Goal: Task Accomplishment & Management: Manage account settings

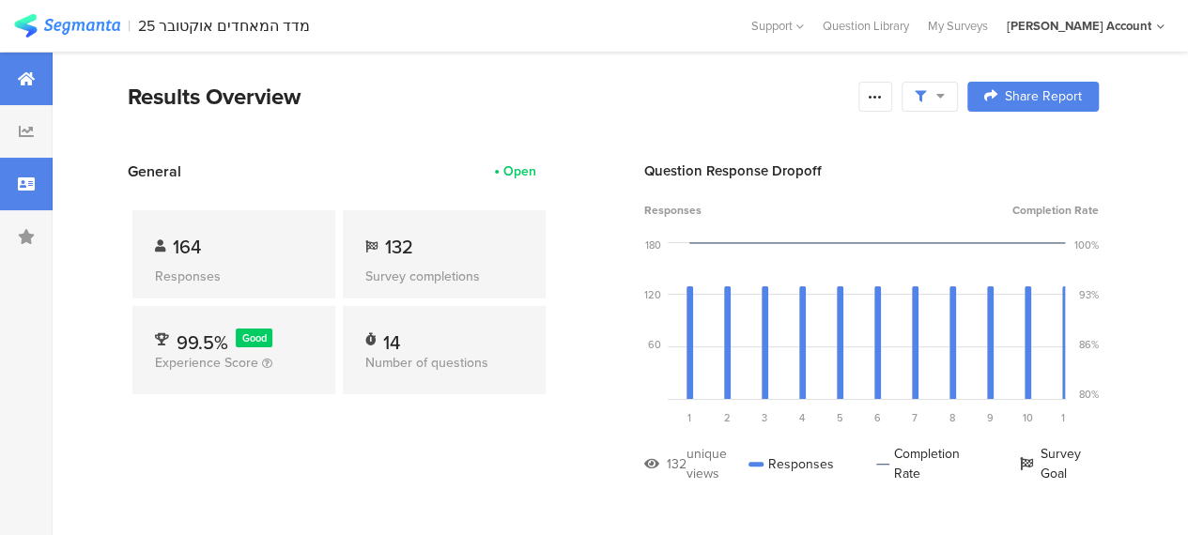
click at [37, 185] on div at bounding box center [26, 184] width 53 height 53
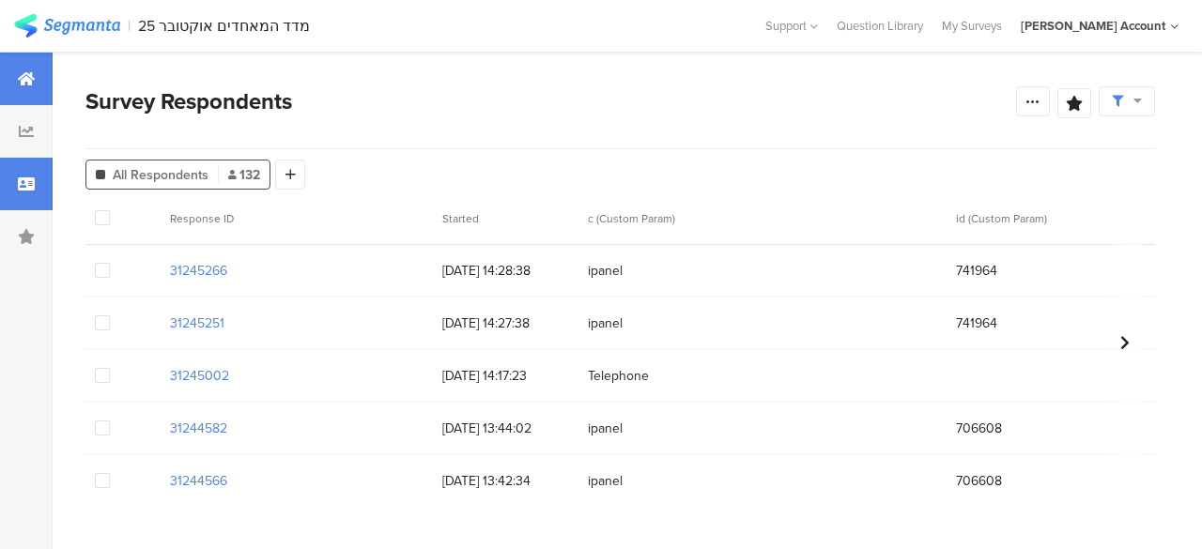
click at [30, 79] on icon at bounding box center [26, 78] width 17 height 15
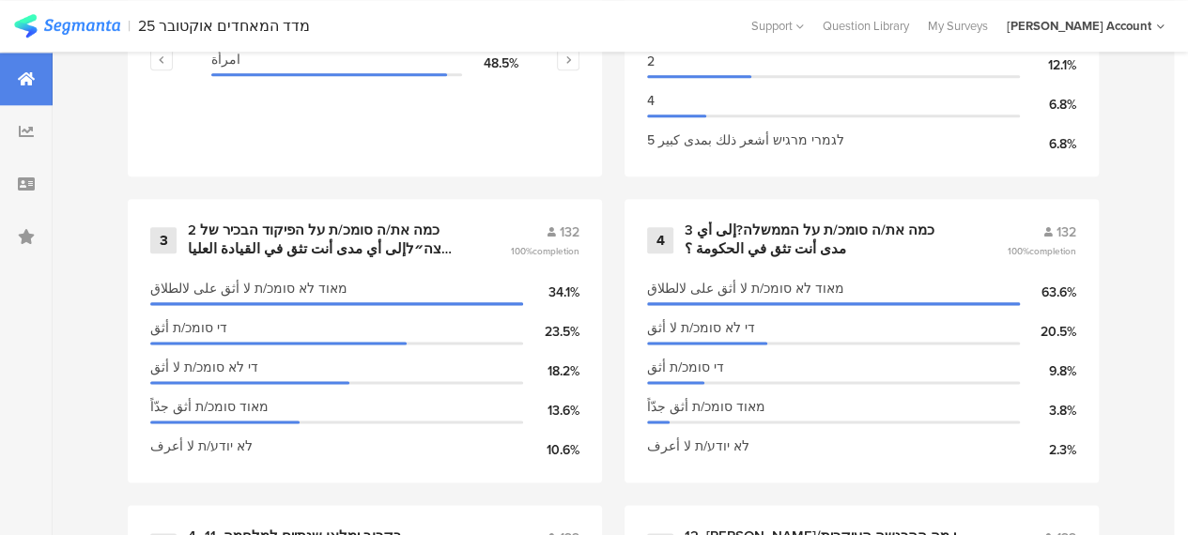
scroll to position [845, 0]
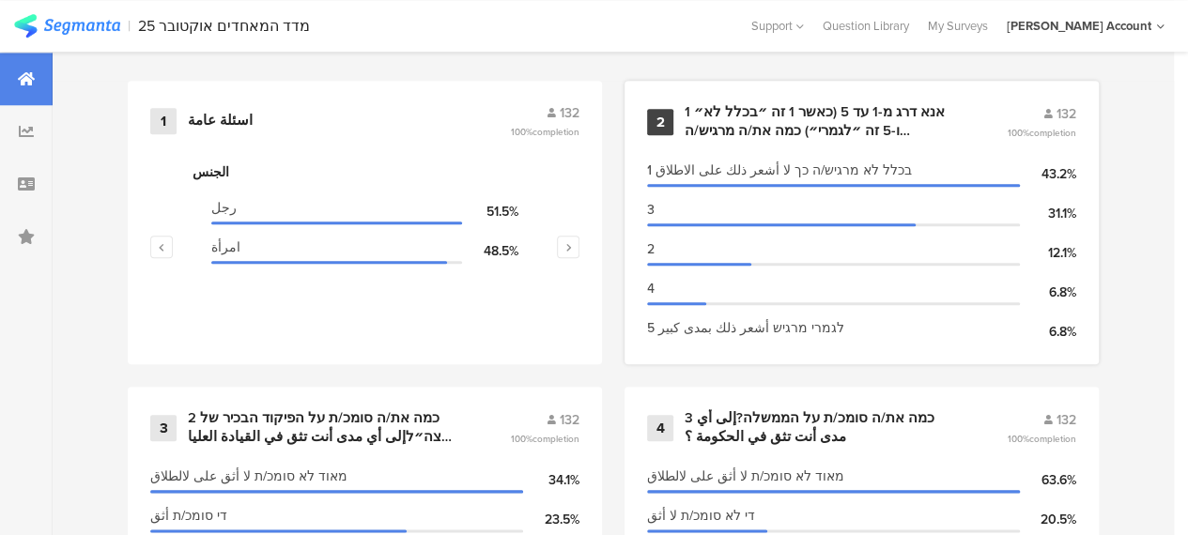
click at [858, 140] on div "1 אנא דרג מ-1 עד 5 (כאשר 1 זה ״בכלל לא״ ו-5 זה ״לגמרי״) כמה את/ה מרגיש/ה שישראל…" at bounding box center [822, 121] width 277 height 37
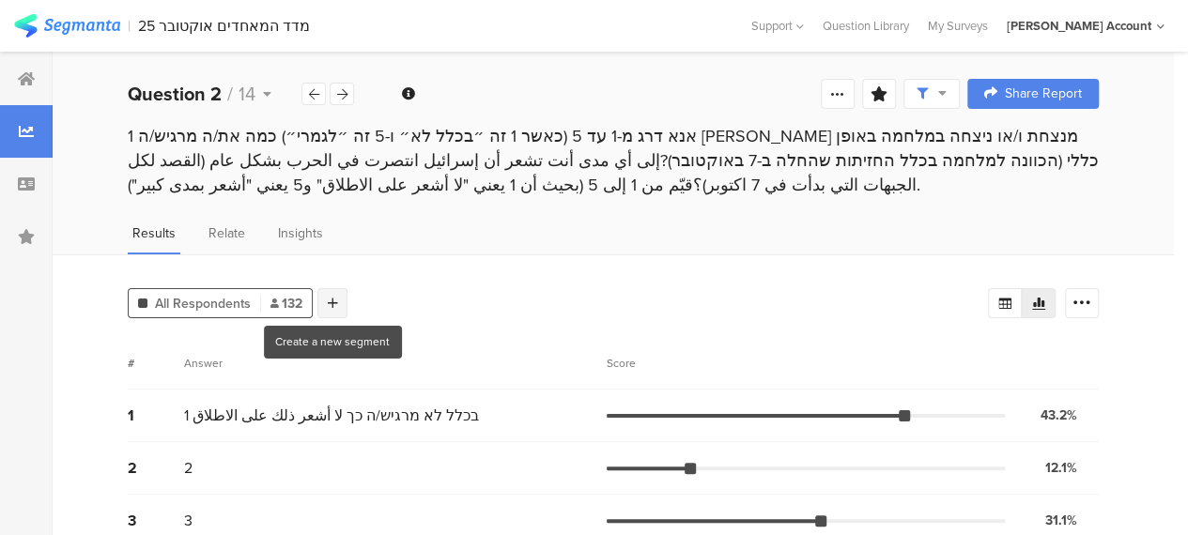
click at [329, 297] on icon at bounding box center [333, 303] width 10 height 13
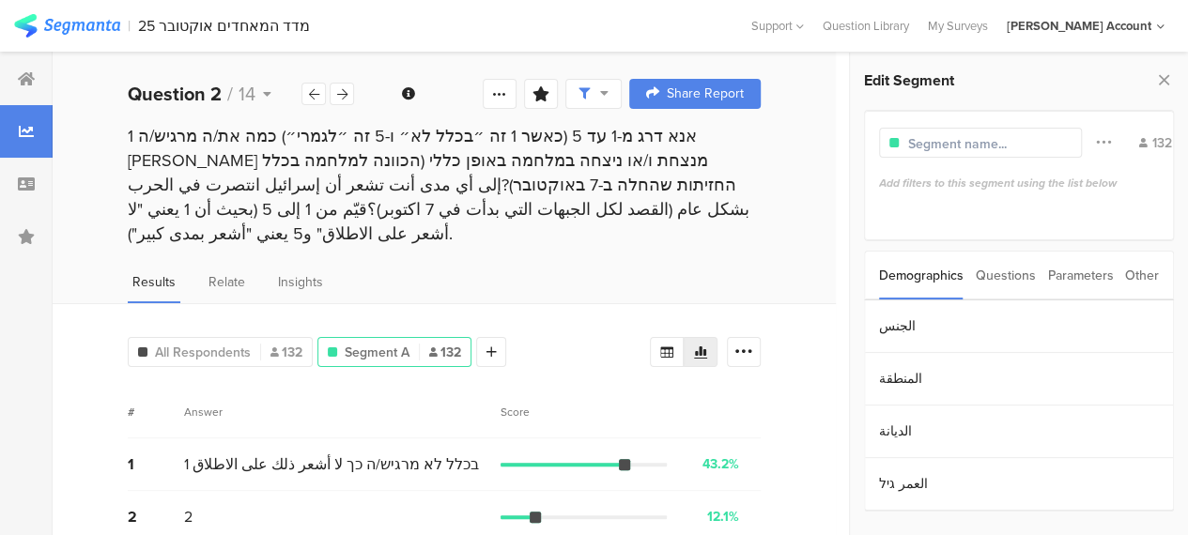
click at [1062, 277] on div "Parameters" at bounding box center [1080, 276] width 66 height 48
click at [1046, 313] on section "c" at bounding box center [1019, 326] width 308 height 53
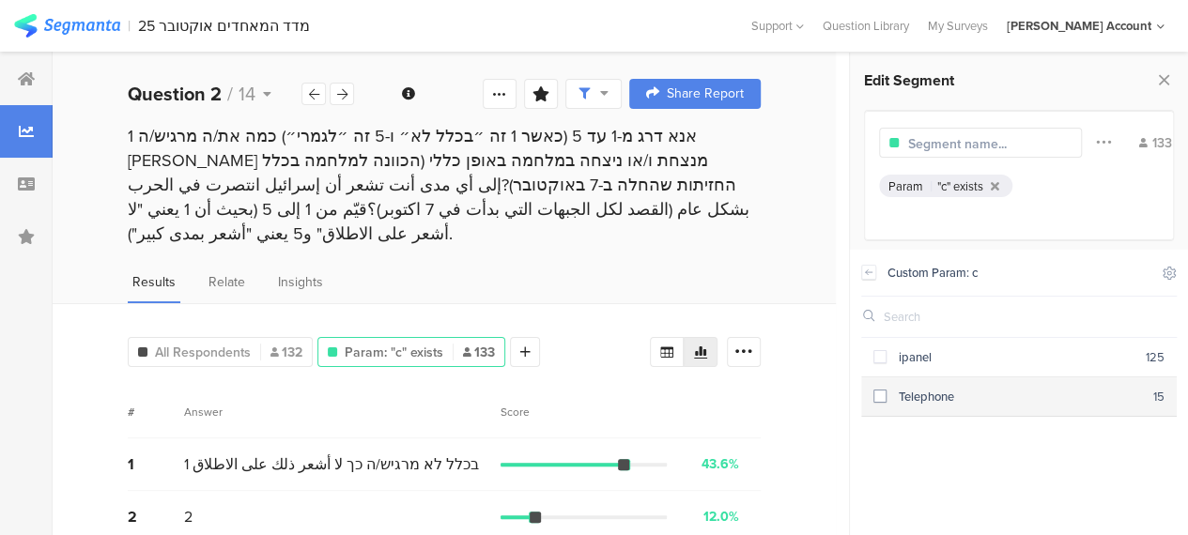
click at [873, 397] on span at bounding box center [879, 396] width 13 height 13
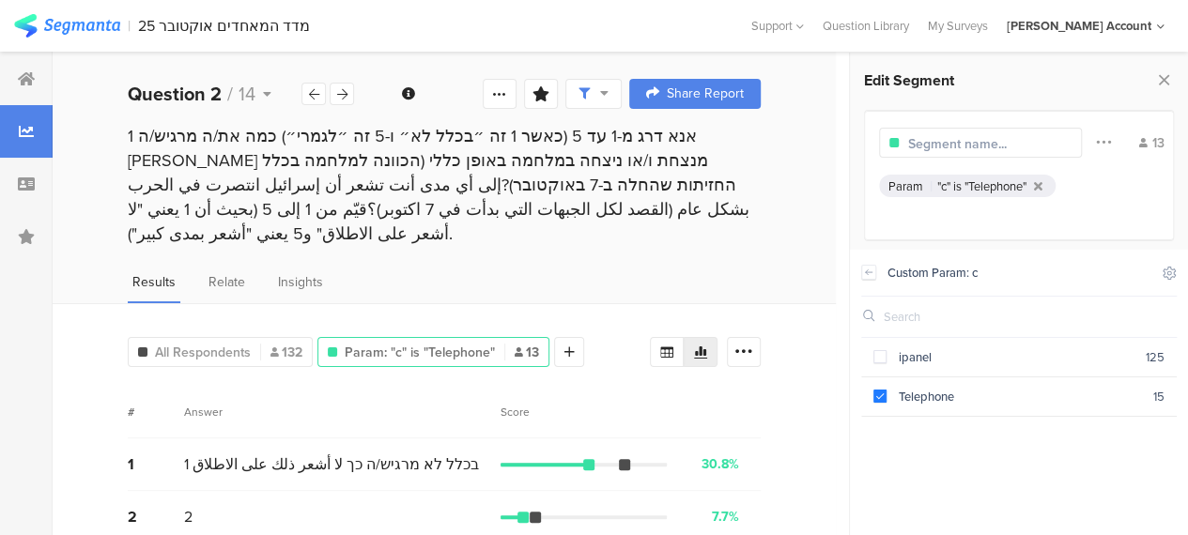
click at [791, 390] on div "All Respondents 132 Param: "c" is "Telephone" 13 Add Segment Segment markers Vo…" at bounding box center [444, 509] width 783 height 412
click at [883, 395] on span at bounding box center [879, 396] width 13 height 13
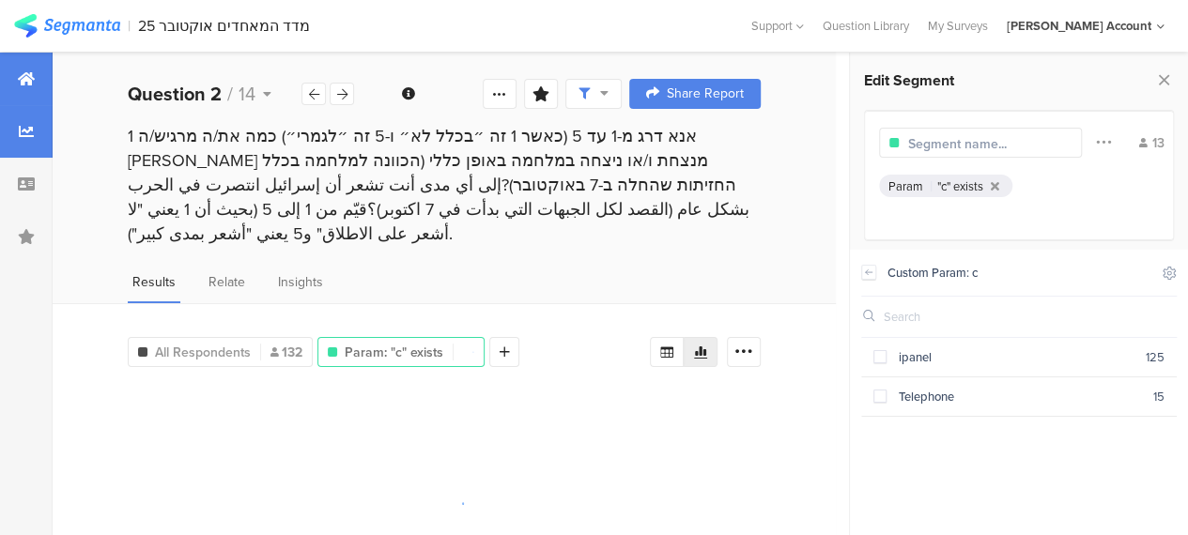
click at [26, 70] on div at bounding box center [26, 79] width 53 height 53
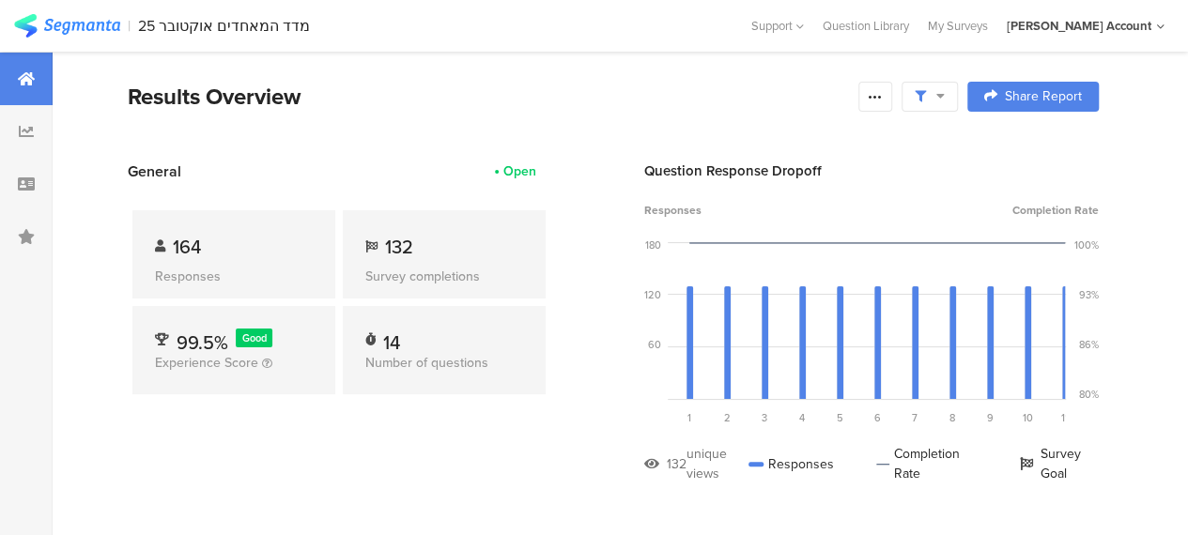
click at [422, 444] on div "General Open 164 Responses 132 Survey completions 99.5% Good Experience Score 1…" at bounding box center [339, 336] width 422 height 351
click at [25, 181] on icon at bounding box center [26, 184] width 17 height 15
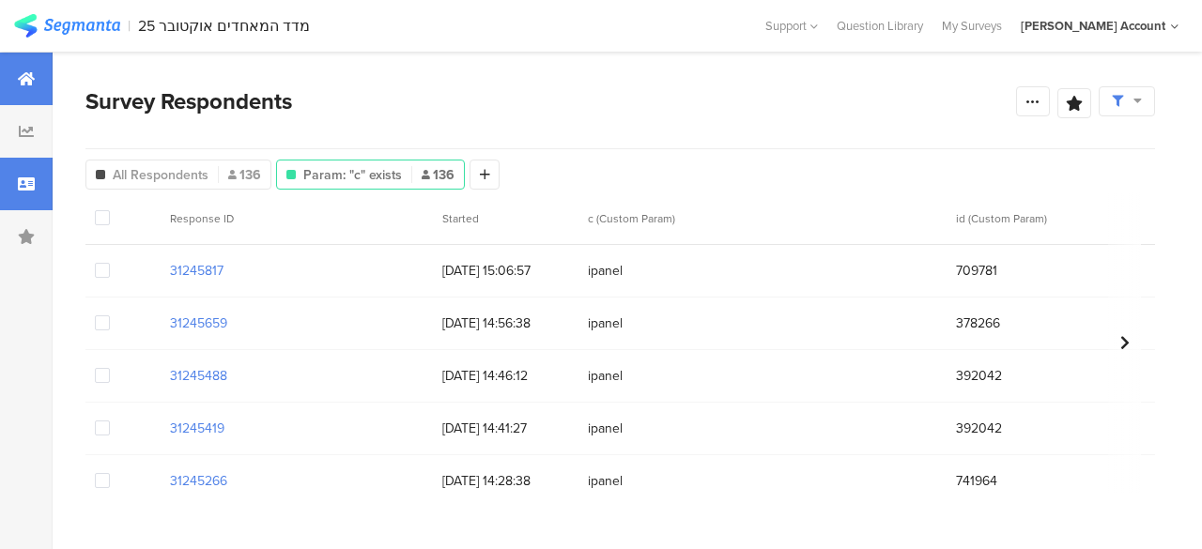
click at [30, 84] on icon at bounding box center [26, 78] width 17 height 15
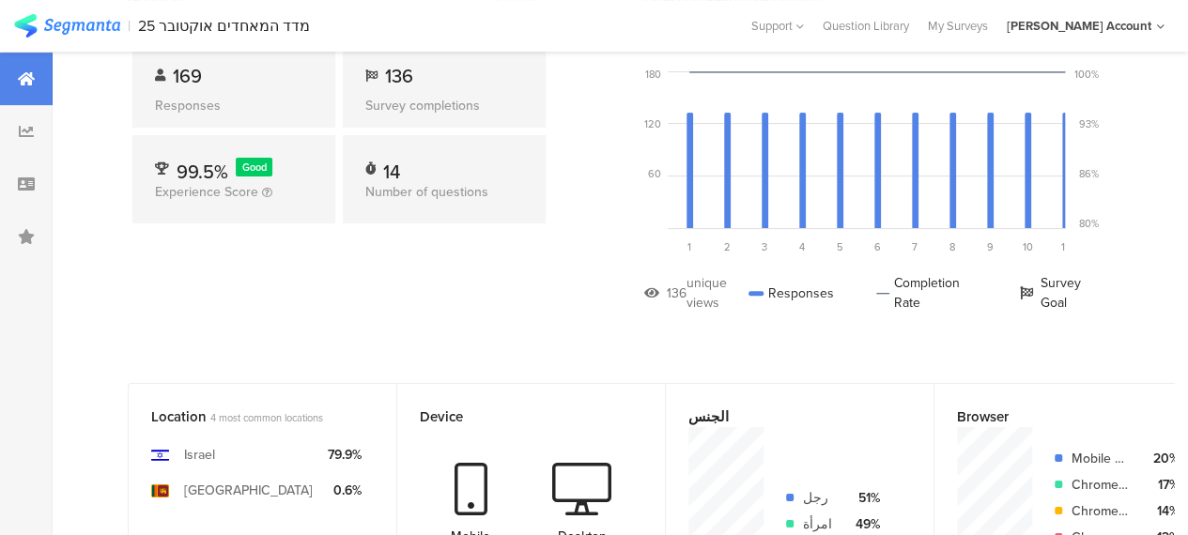
scroll to position [188, 0]
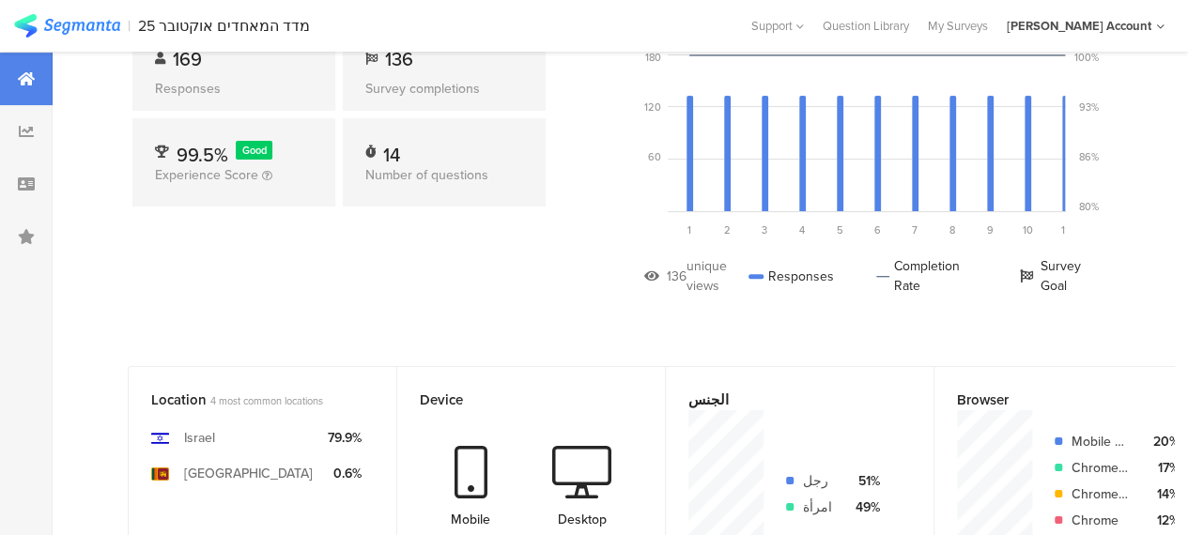
click at [92, 25] on img at bounding box center [67, 25] width 106 height 23
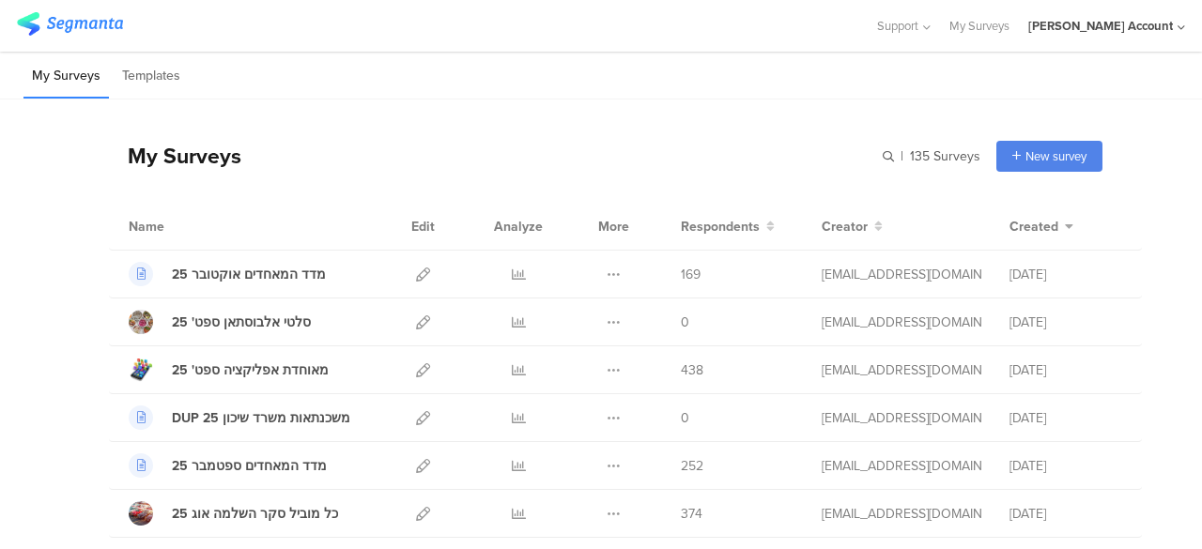
click at [105, 22] on img at bounding box center [70, 23] width 106 height 23
click at [512, 367] on icon at bounding box center [519, 370] width 14 height 14
click at [575, 42] on div "Support Help Center Live Chat My Surveys hisham Jubran Account ACCOUNTS hisham …" at bounding box center [601, 26] width 1168 height 52
click at [512, 273] on icon at bounding box center [519, 275] width 14 height 14
click at [390, 24] on div at bounding box center [437, 25] width 840 height 31
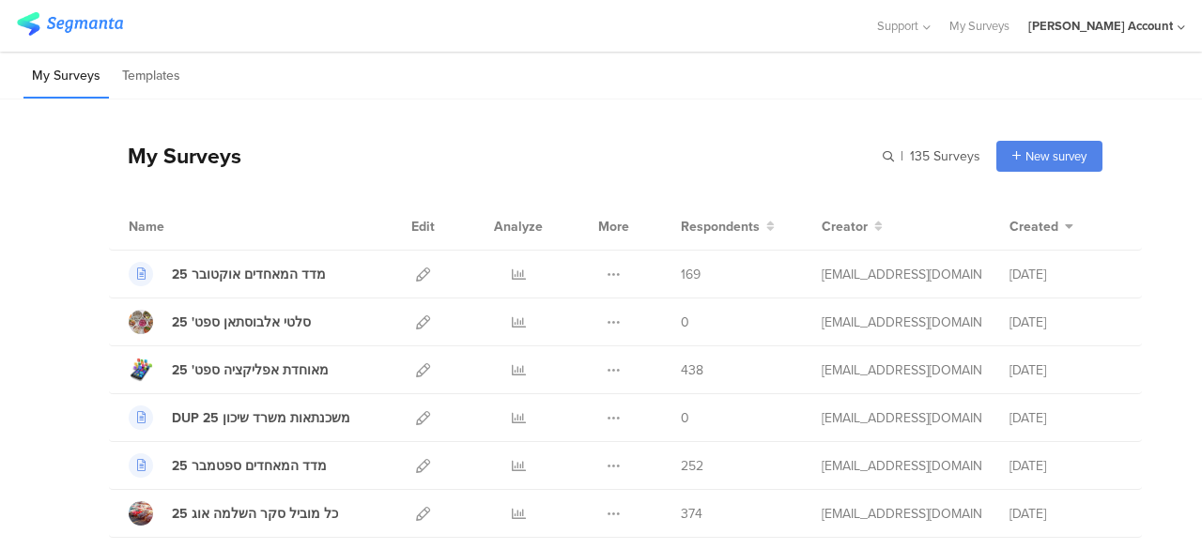
click at [494, 54] on div "My Surveys Templates" at bounding box center [601, 76] width 1202 height 48
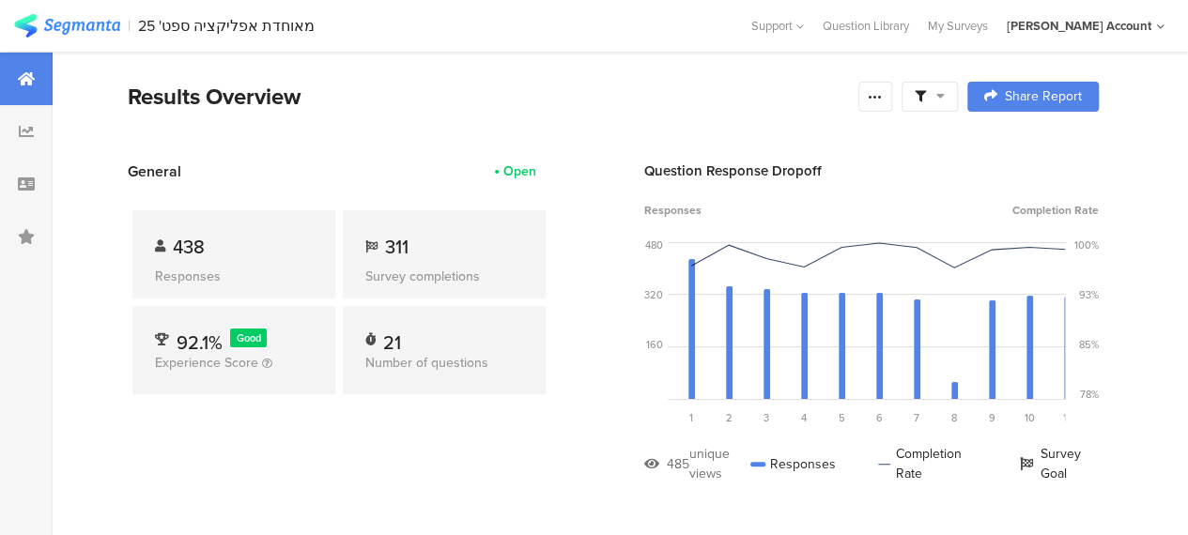
click at [958, 94] on div at bounding box center [929, 97] width 56 height 30
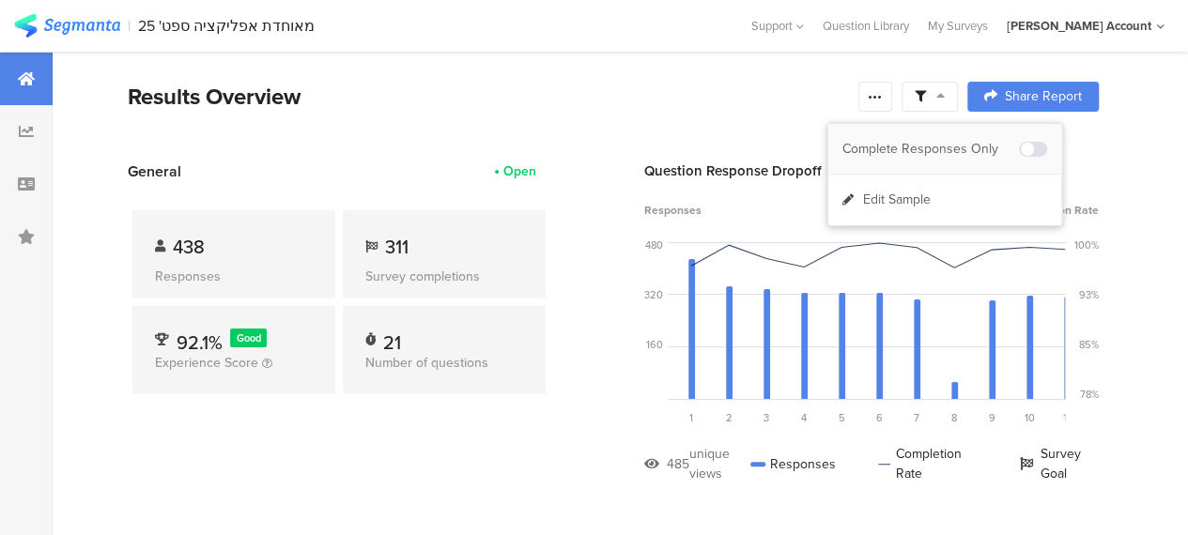
click at [959, 146] on div "Complete Responses Only" at bounding box center [930, 149] width 177 height 19
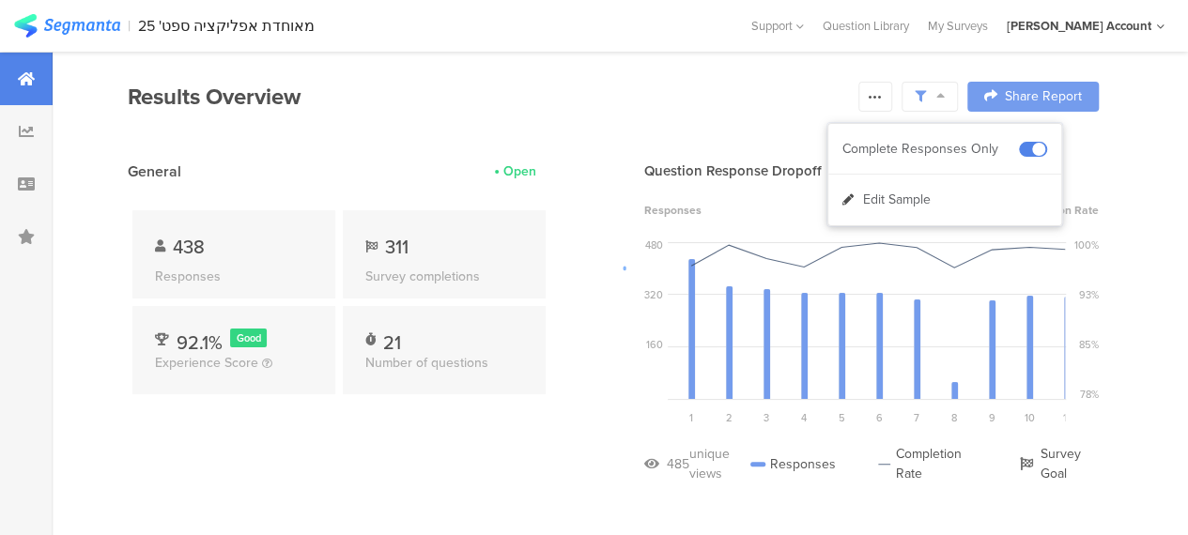
click at [597, 425] on div at bounding box center [594, 267] width 1188 height 535
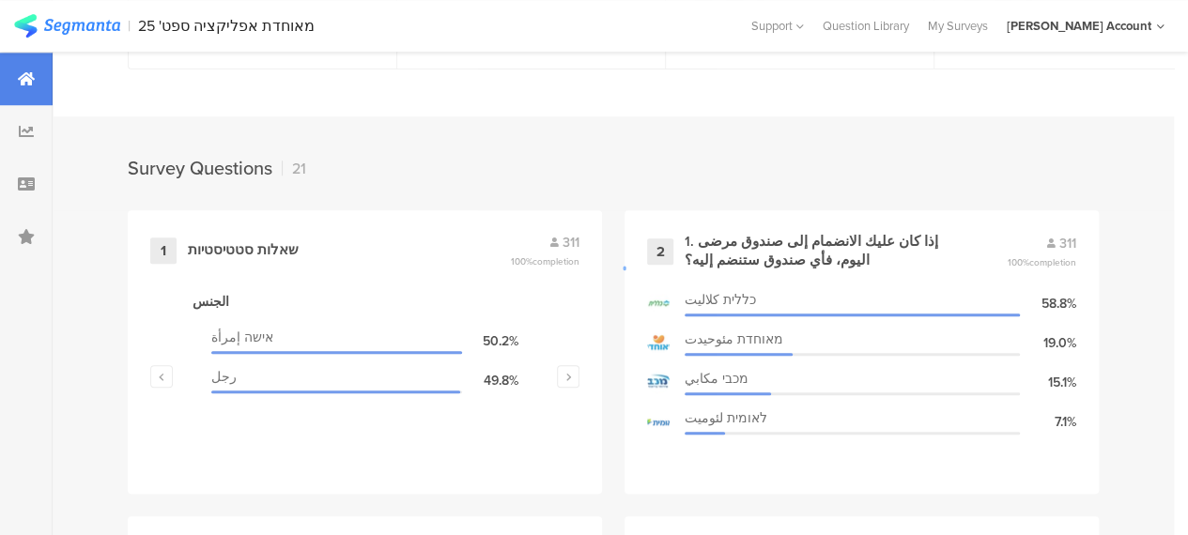
scroll to position [845, 0]
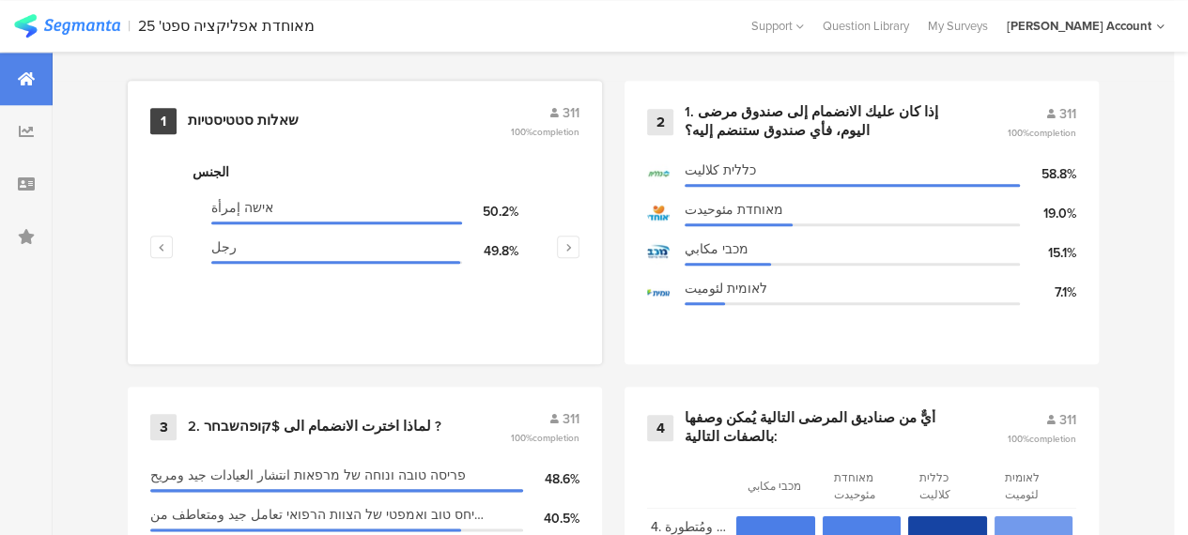
click at [242, 131] on div "שאלות סטטיסטיות" at bounding box center [243, 121] width 111 height 19
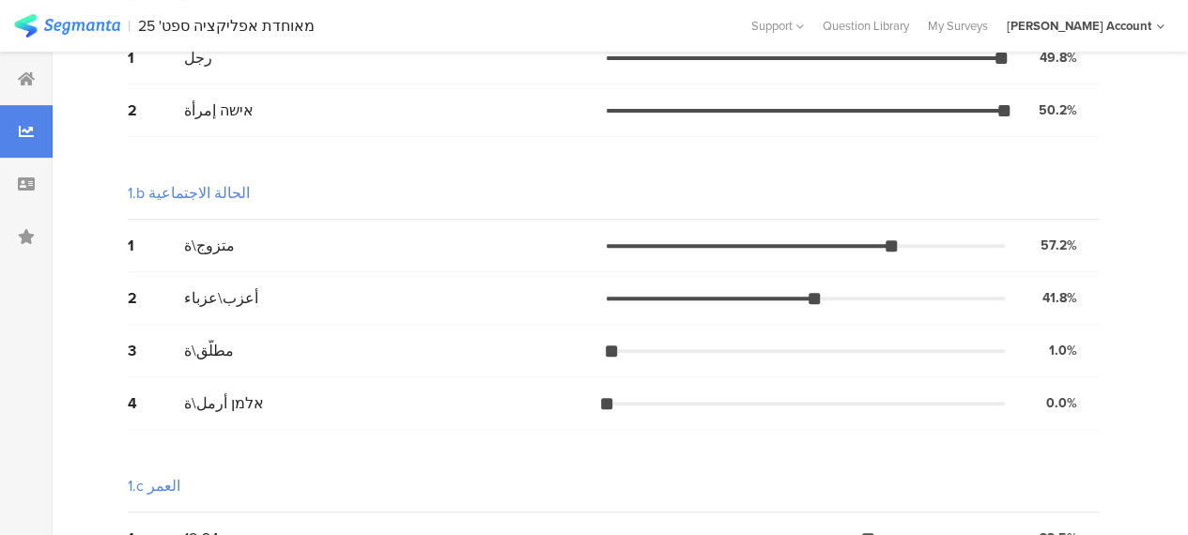
scroll to position [73, 0]
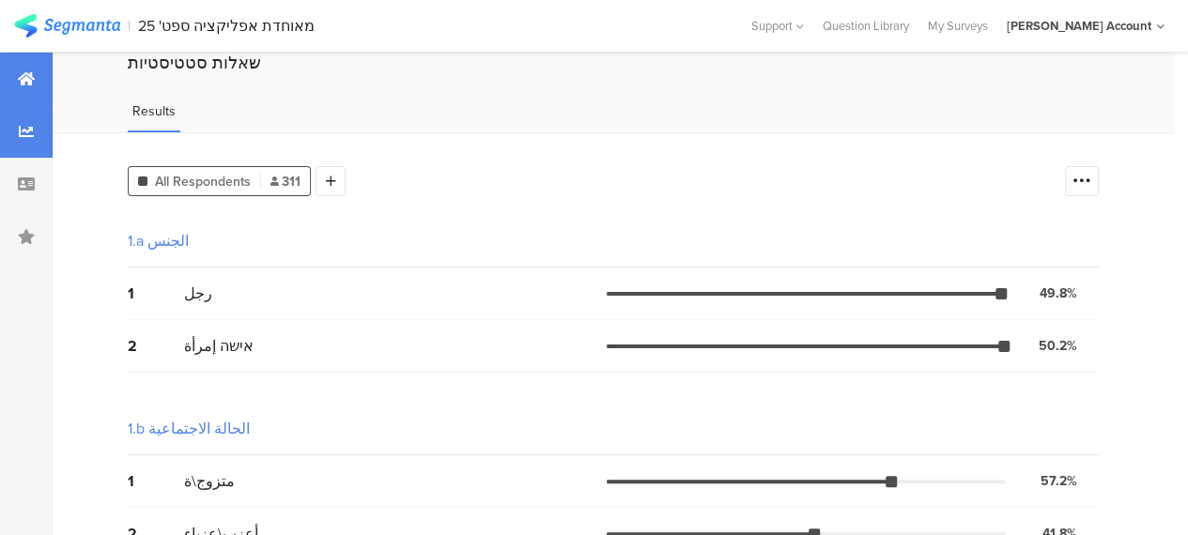
click at [23, 73] on icon at bounding box center [26, 78] width 17 height 15
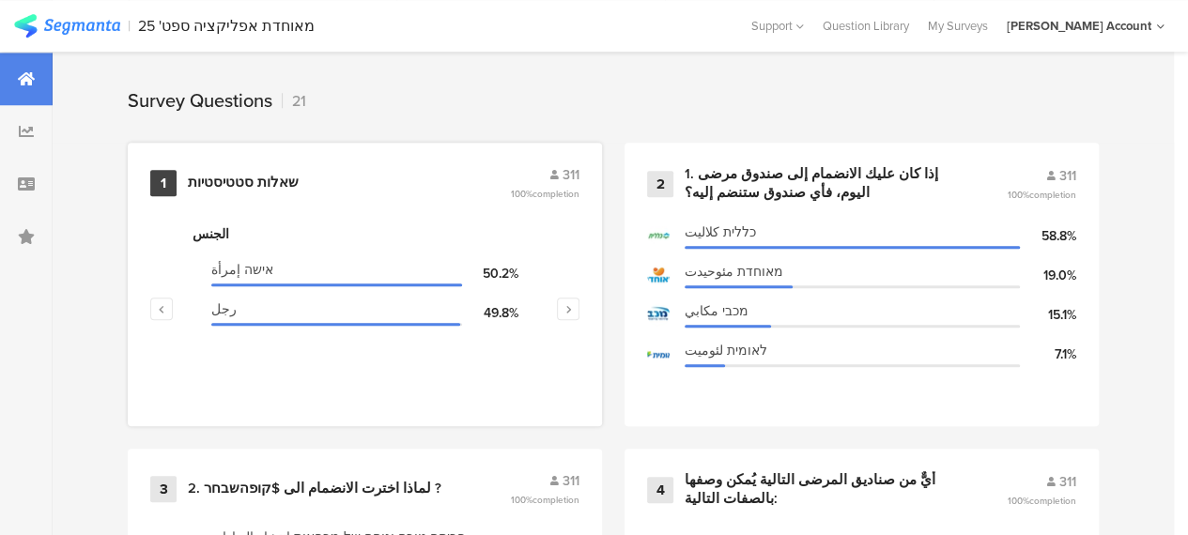
scroll to position [751, 0]
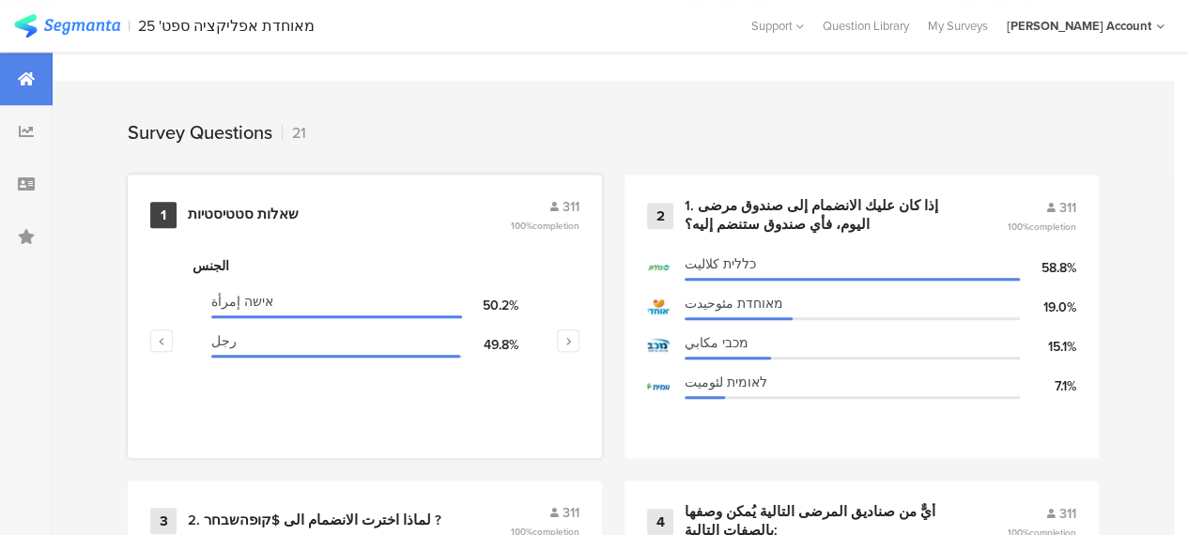
click at [272, 221] on div "שאלות סטטיסטיות" at bounding box center [243, 215] width 111 height 19
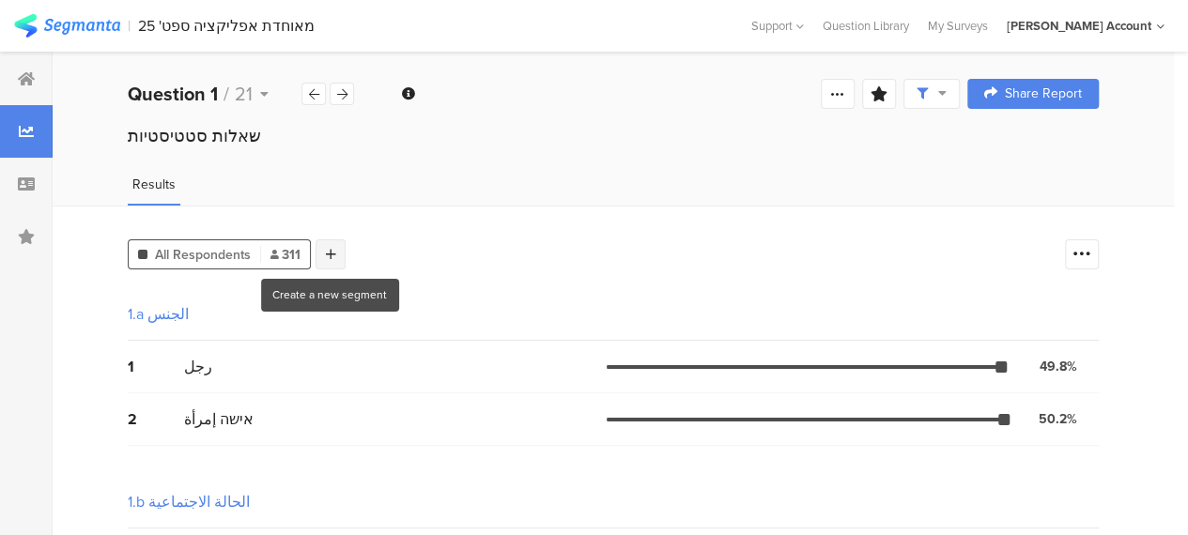
click at [336, 251] on div at bounding box center [330, 254] width 30 height 30
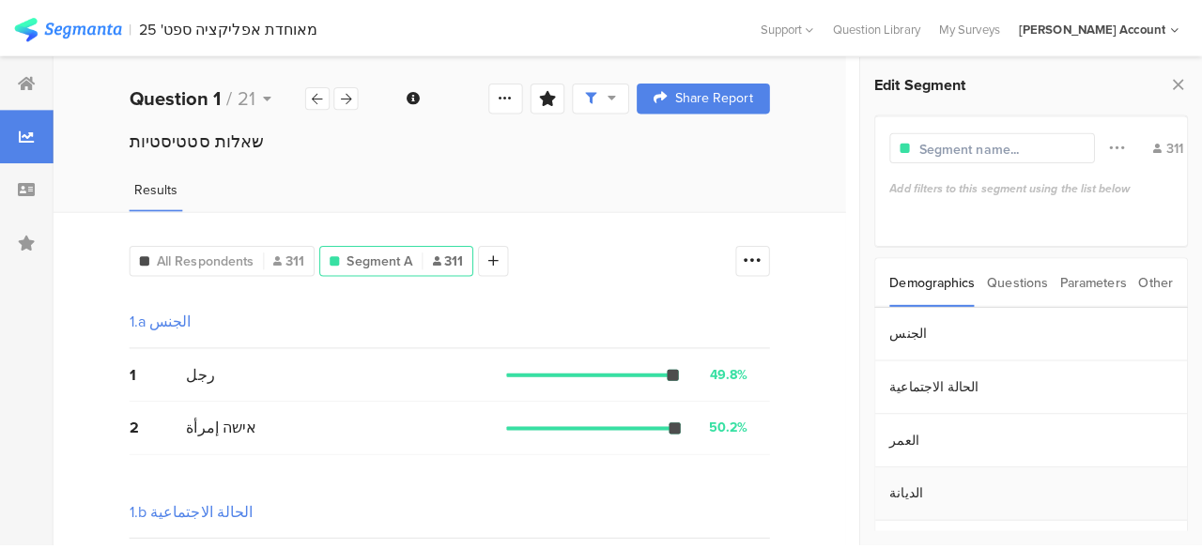
scroll to position [41, 0]
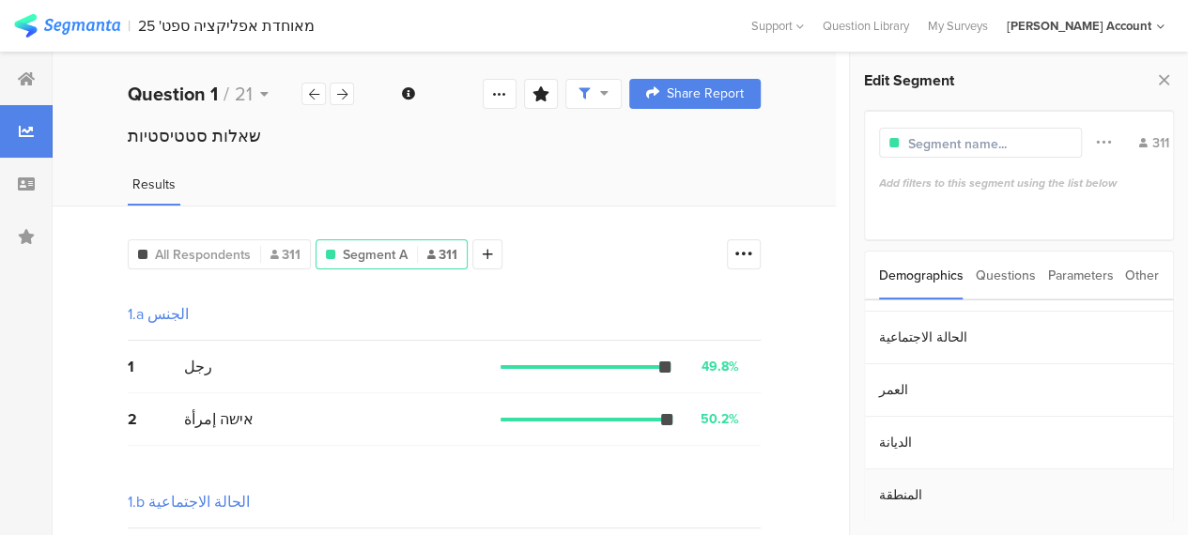
click at [894, 491] on section "المنطقة" at bounding box center [1019, 495] width 308 height 53
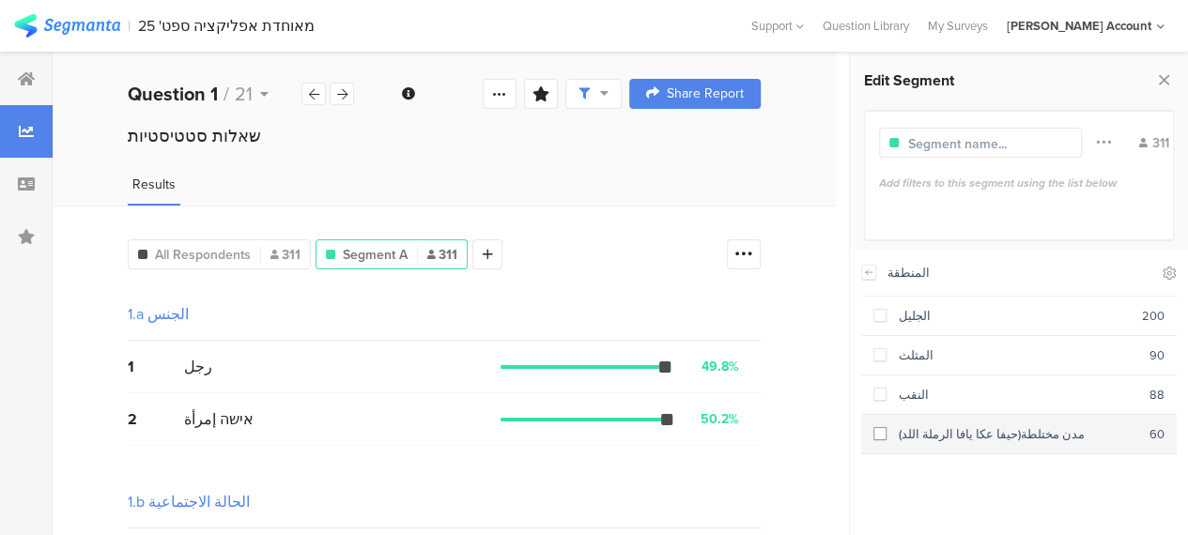
click at [881, 427] on span at bounding box center [879, 433] width 13 height 13
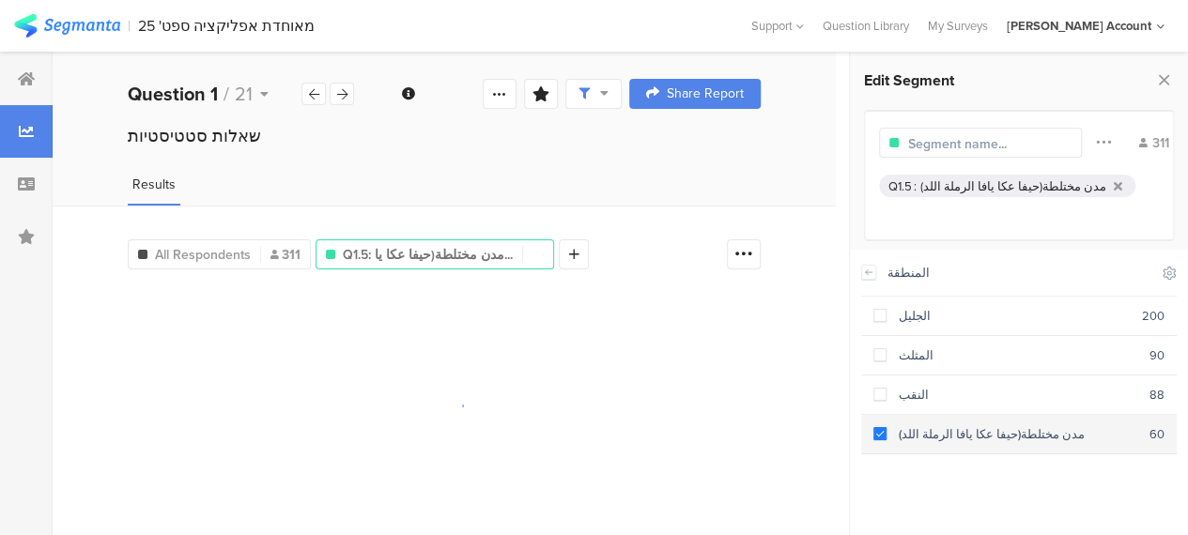
scroll to position [26, 0]
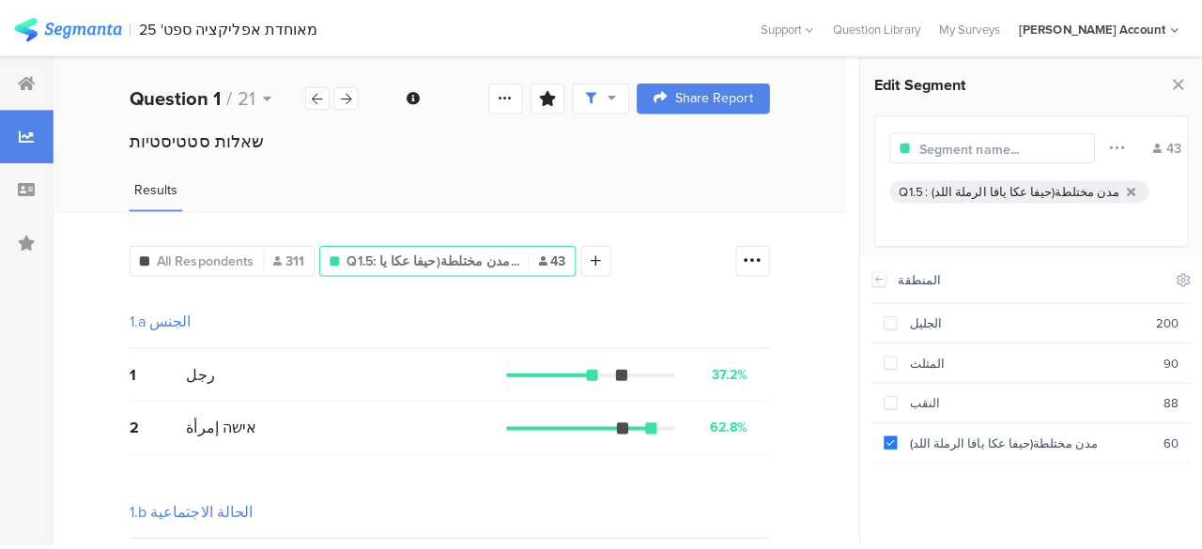
scroll to position [41, 0]
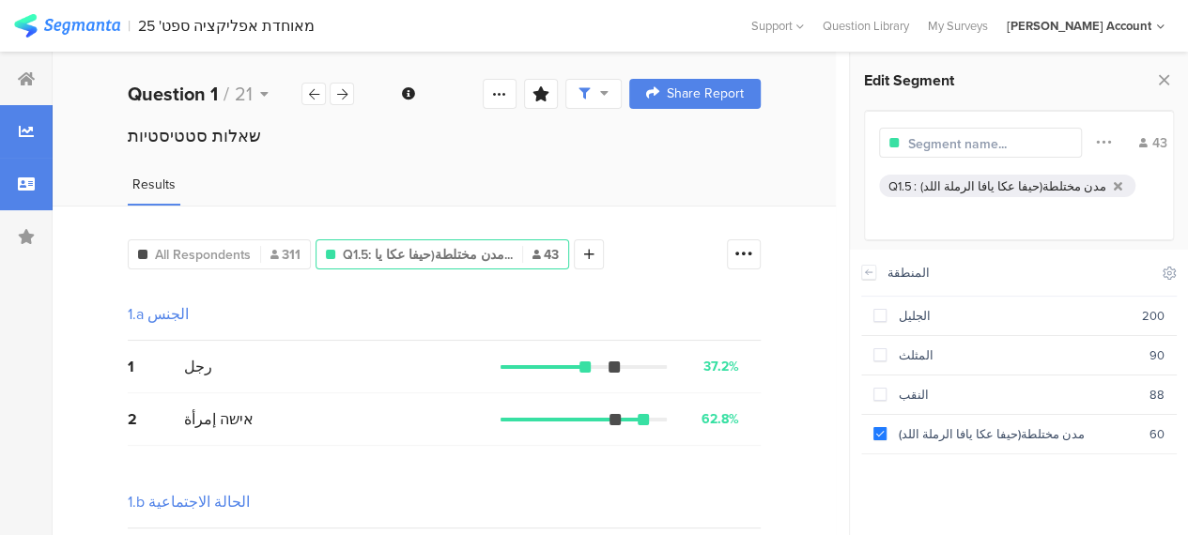
click at [23, 183] on icon at bounding box center [26, 184] width 17 height 15
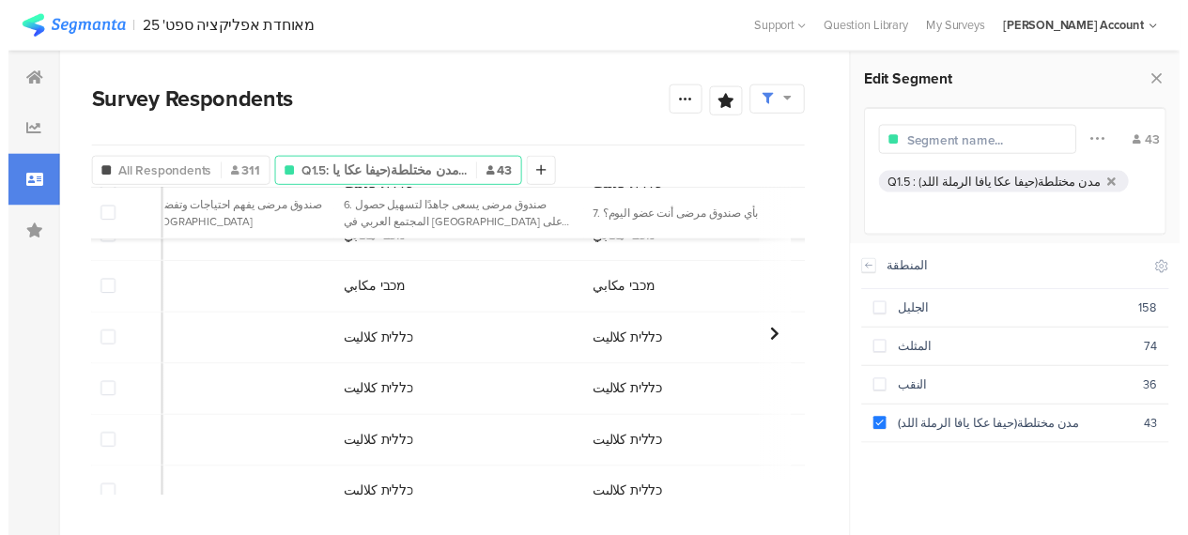
scroll to position [2032, 3825]
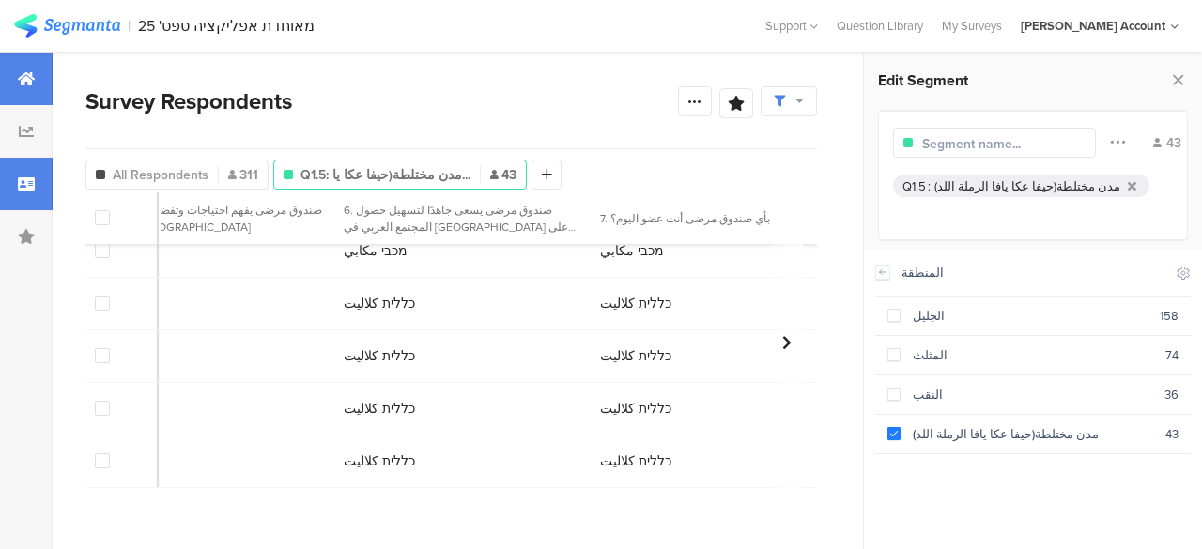
click at [24, 77] on icon at bounding box center [26, 78] width 17 height 15
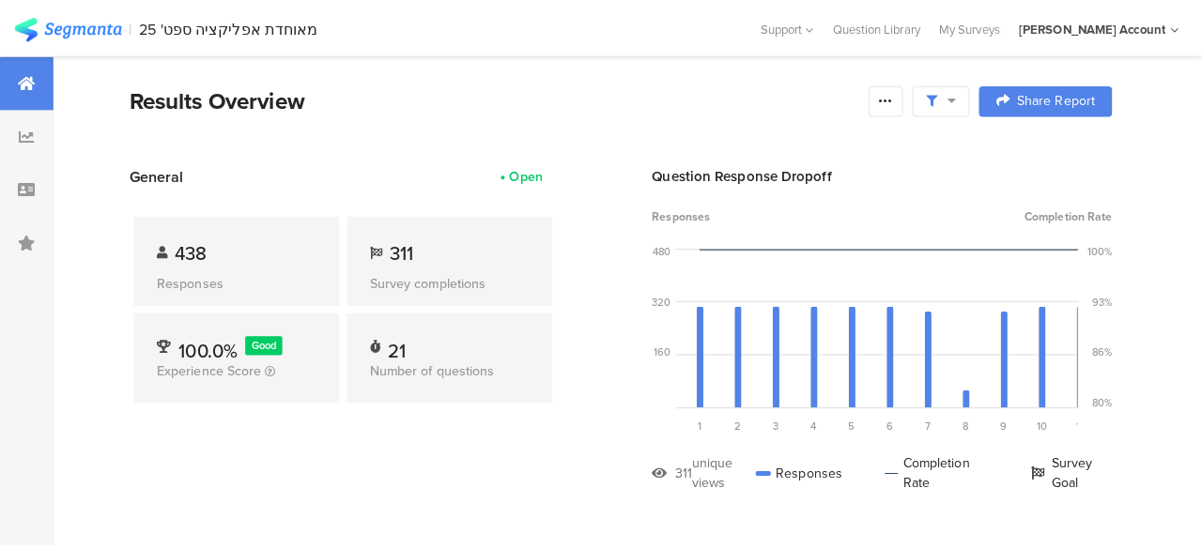
scroll to position [41, 0]
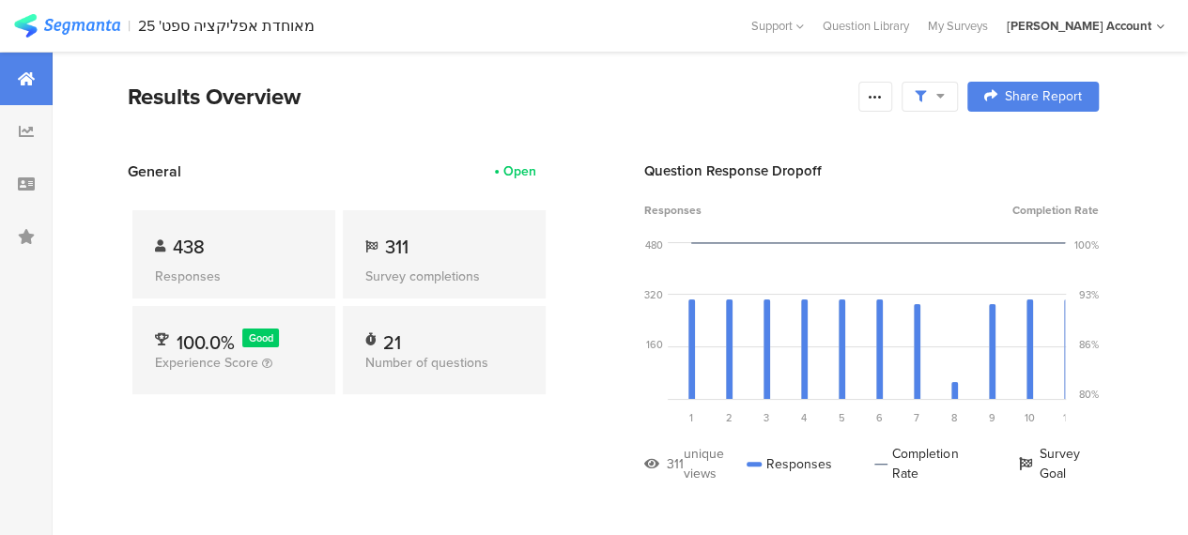
click at [493, 414] on div "438 Responses 311 Survey completions 100.0% Good Experience Score 21 Number of …" at bounding box center [339, 306] width 422 height 248
click at [763, 100] on div "Results Overview" at bounding box center [488, 97] width 721 height 34
click at [32, 184] on icon at bounding box center [26, 184] width 17 height 15
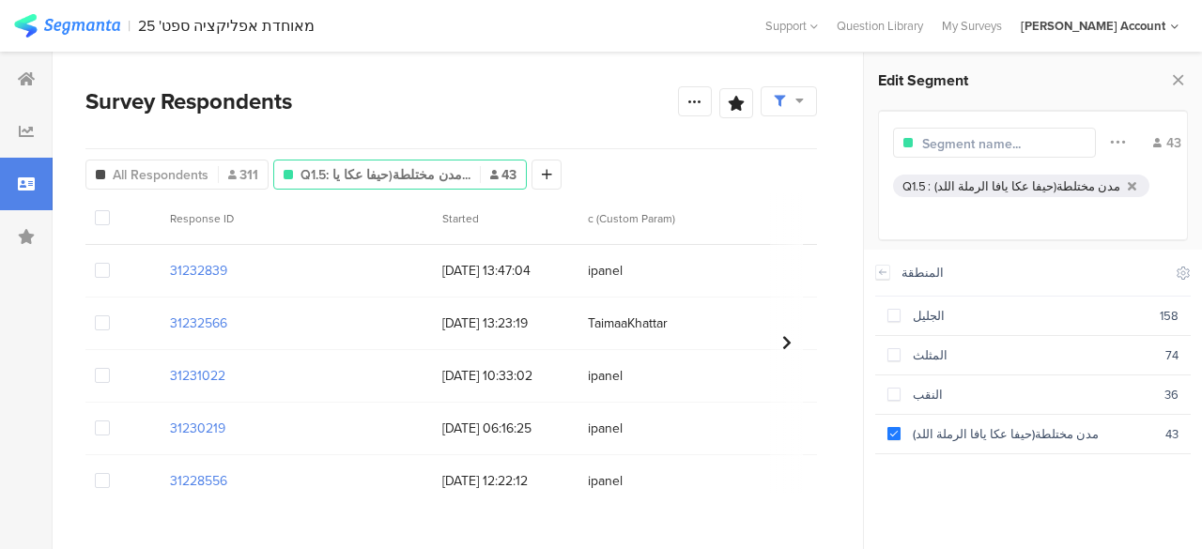
scroll to position [26, 0]
click at [1177, 79] on icon at bounding box center [1178, 80] width 20 height 26
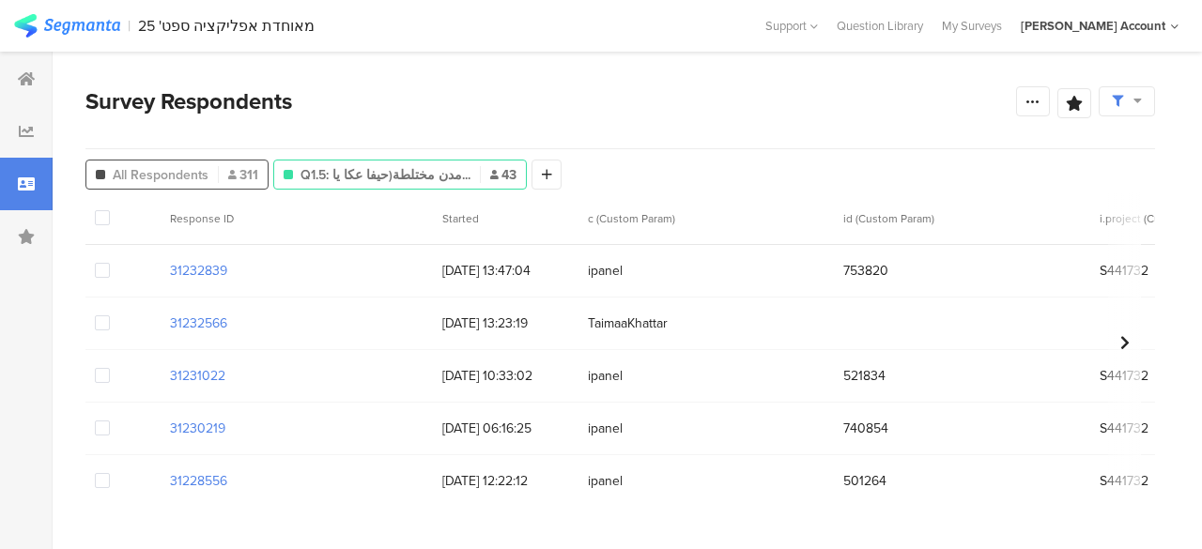
click at [197, 167] on span "All Respondents" at bounding box center [161, 175] width 96 height 20
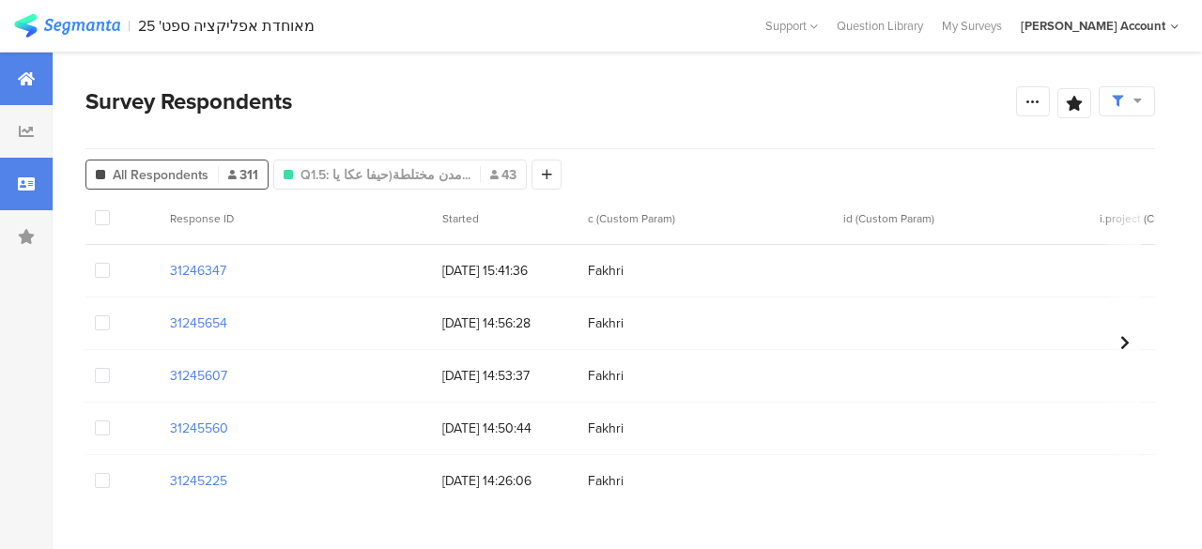
click at [21, 68] on div at bounding box center [26, 79] width 53 height 53
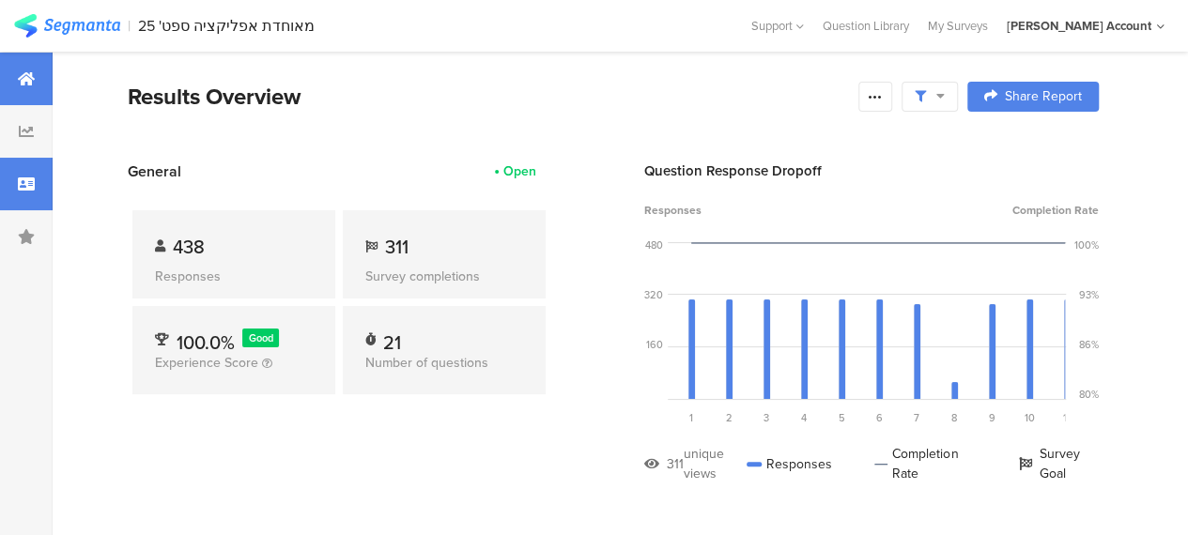
click at [30, 181] on icon at bounding box center [26, 184] width 17 height 15
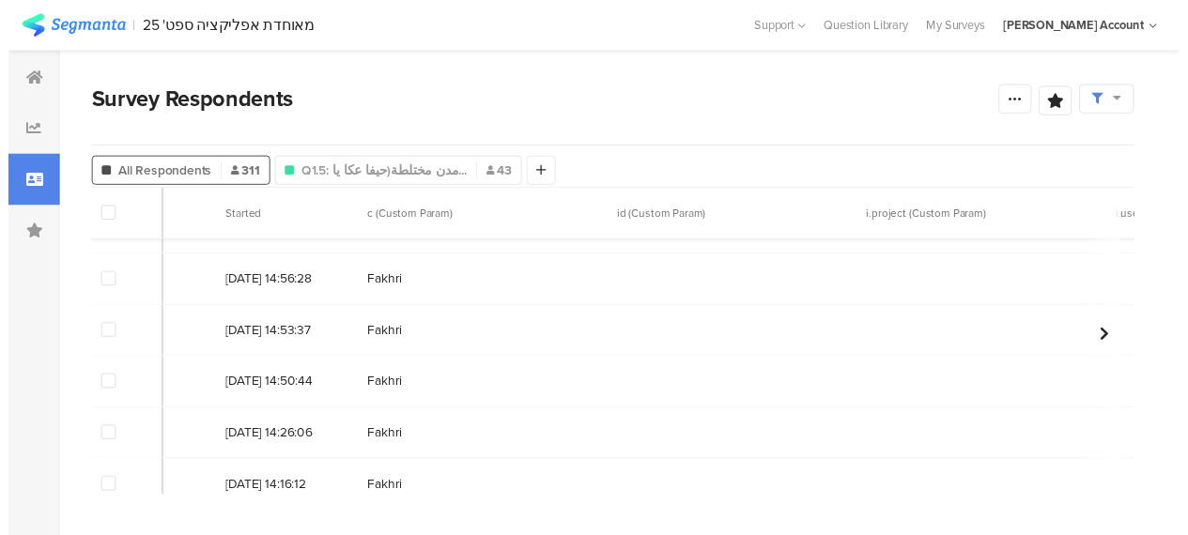
scroll to position [0, 220]
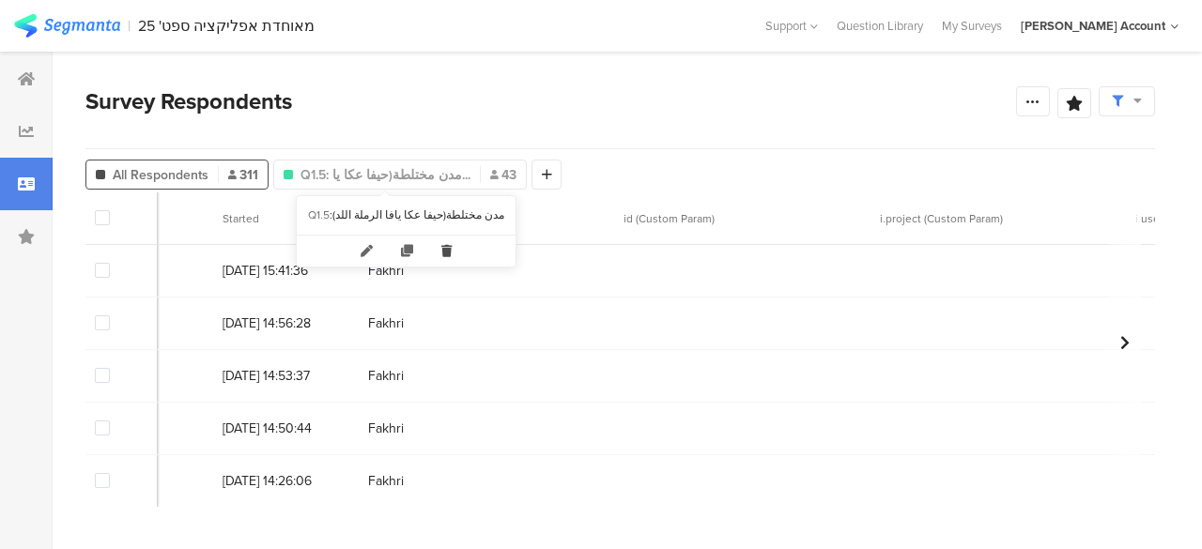
click at [432, 247] on icon at bounding box center [446, 251] width 38 height 31
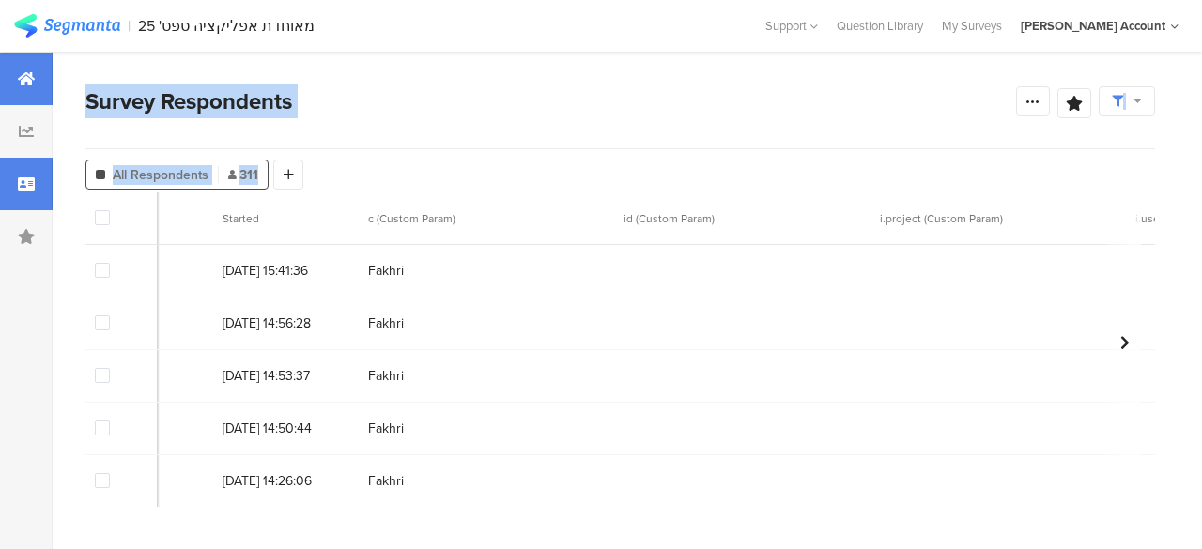
drag, startPoint x: 366, startPoint y: 161, endPoint x: 35, endPoint y: 74, distance: 342.5
click at [35, 74] on div "Saved Reports Survey Respondents Confidence Level 95 % Preview survey Edit surv…" at bounding box center [601, 301] width 1202 height 498
click at [35, 74] on div at bounding box center [26, 79] width 53 height 53
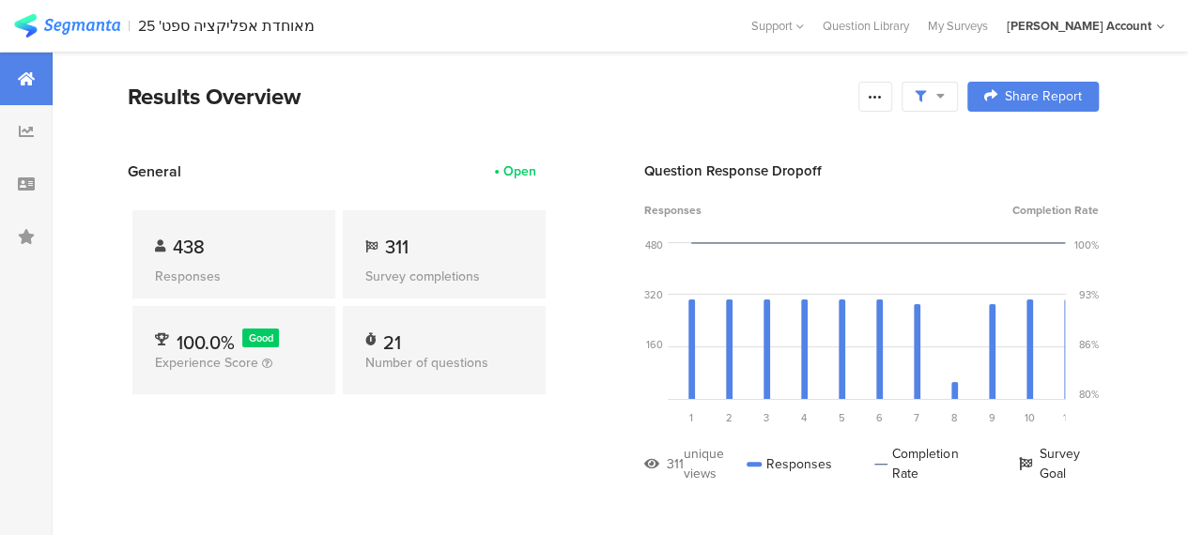
click at [375, 149] on section "Results Overview Confidence Level 95 % Preview survey Edit survey Export Result…" at bounding box center [613, 120] width 1121 height 81
click at [531, 458] on div "General Open 438 Responses 311 Survey completions 100.0% Good Experience Score …" at bounding box center [339, 336] width 422 height 351
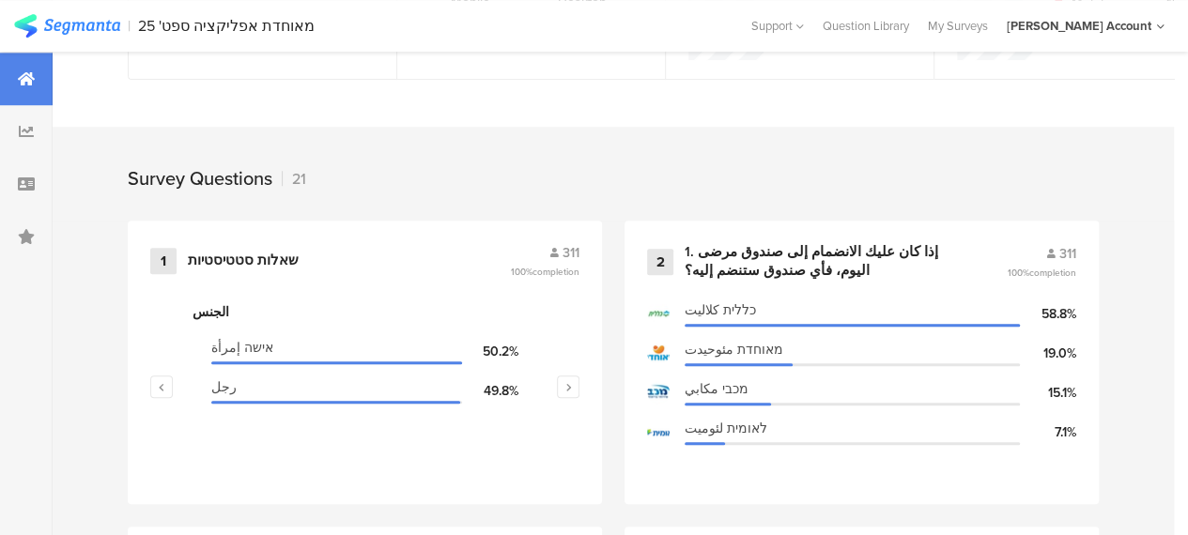
scroll to position [751, 0]
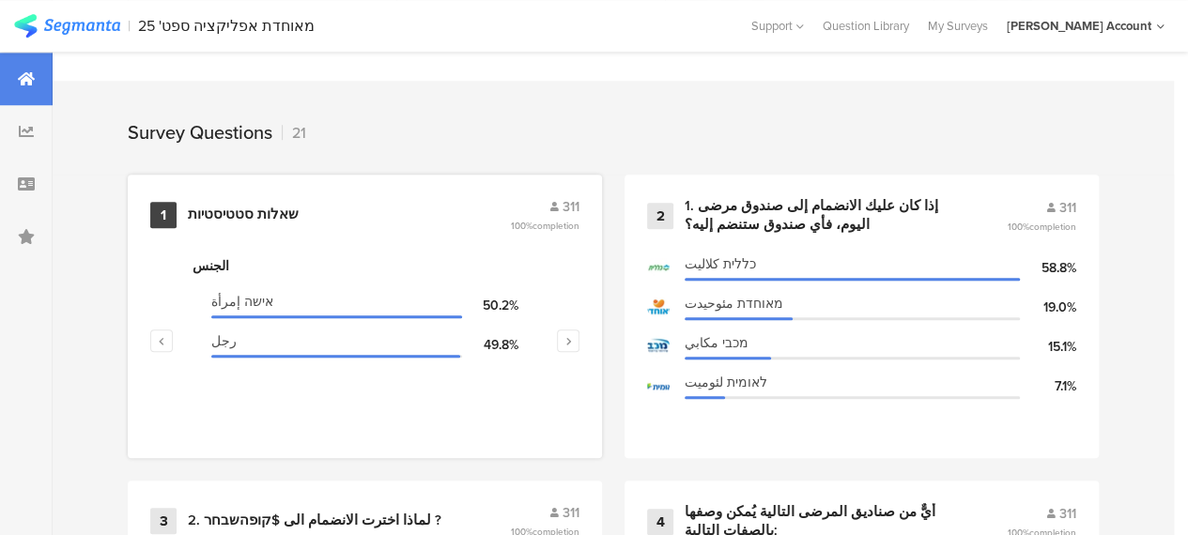
click at [204, 267] on div "الجنس" at bounding box center [364, 266] width 345 height 20
click at [275, 224] on div "שאלות סטטיסטיות" at bounding box center [243, 215] width 111 height 19
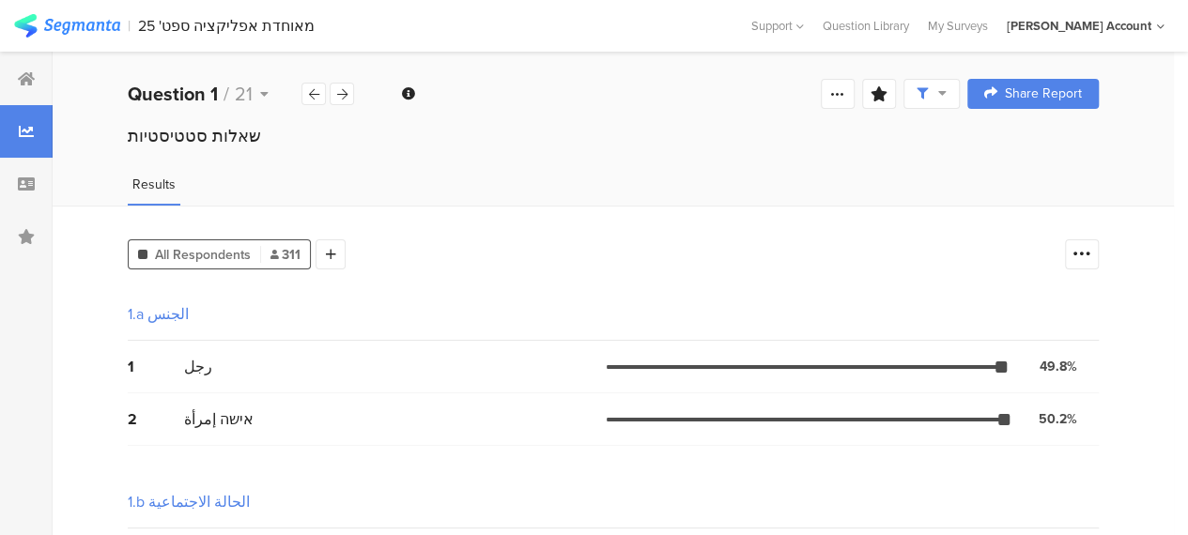
click at [433, 387] on div "1 رجل 49.8% 155 votes" at bounding box center [613, 367] width 971 height 53
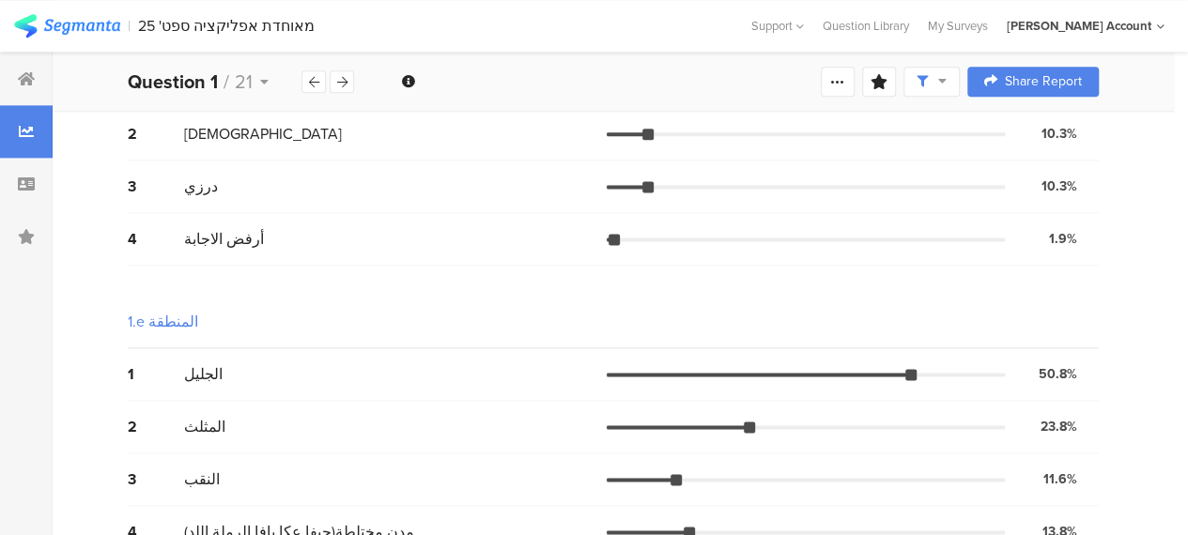
scroll to position [1200, 0]
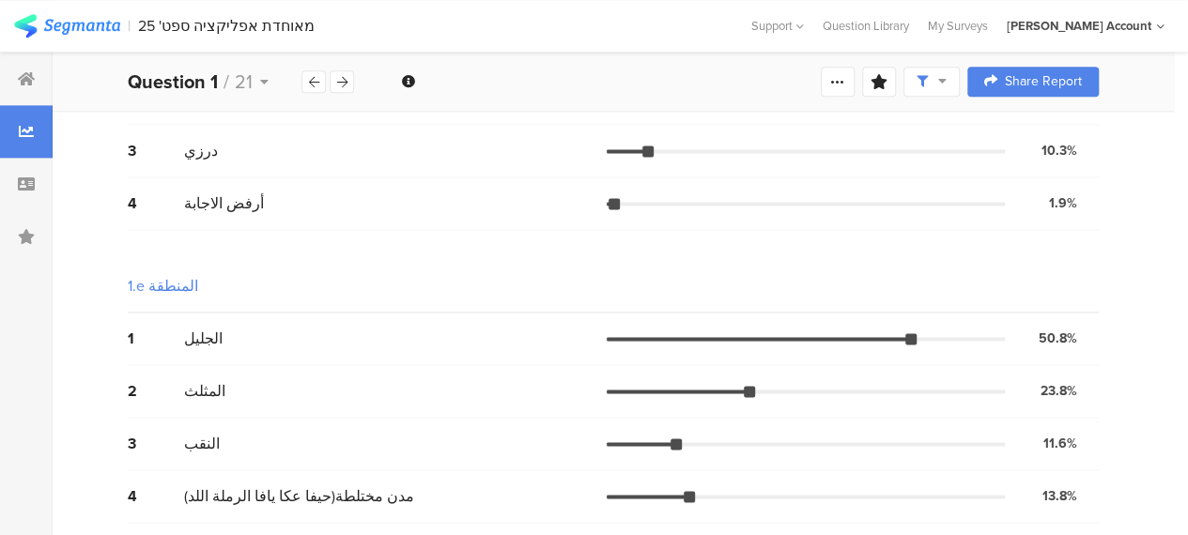
click at [543, 401] on div "2 المثلث 23.8% 74 votes" at bounding box center [613, 391] width 971 height 53
click at [343, 306] on div "1.e المنطقة" at bounding box center [613, 286] width 971 height 53
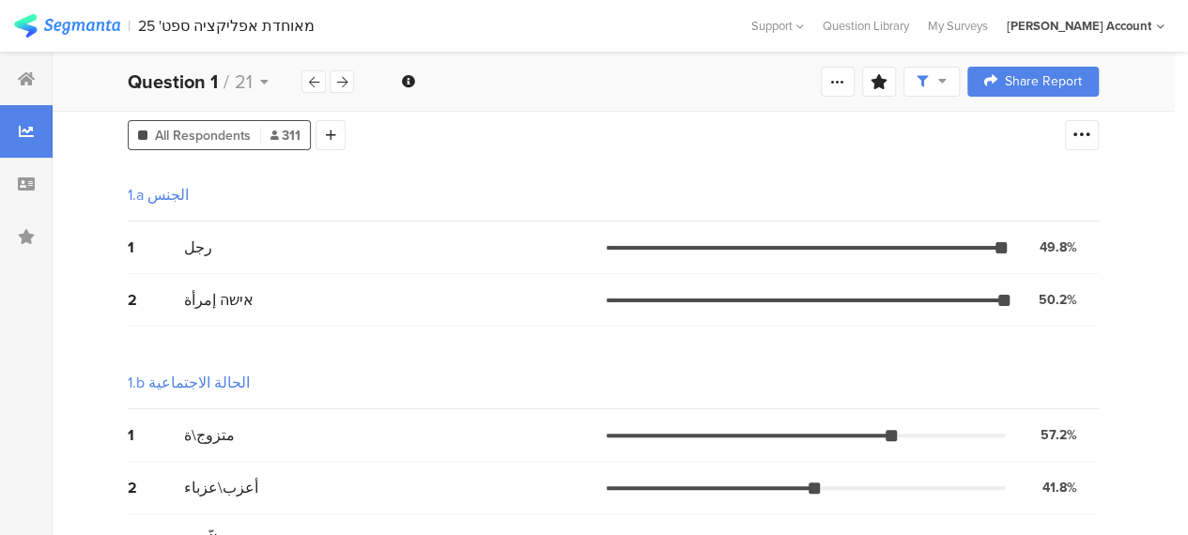
scroll to position [0, 0]
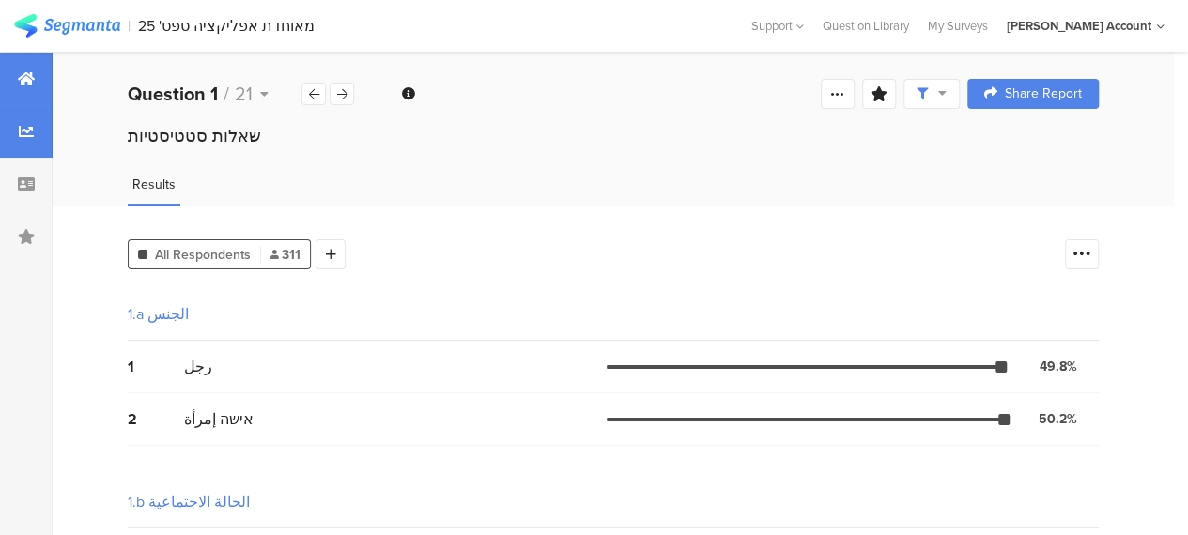
click at [28, 71] on icon at bounding box center [26, 78] width 17 height 15
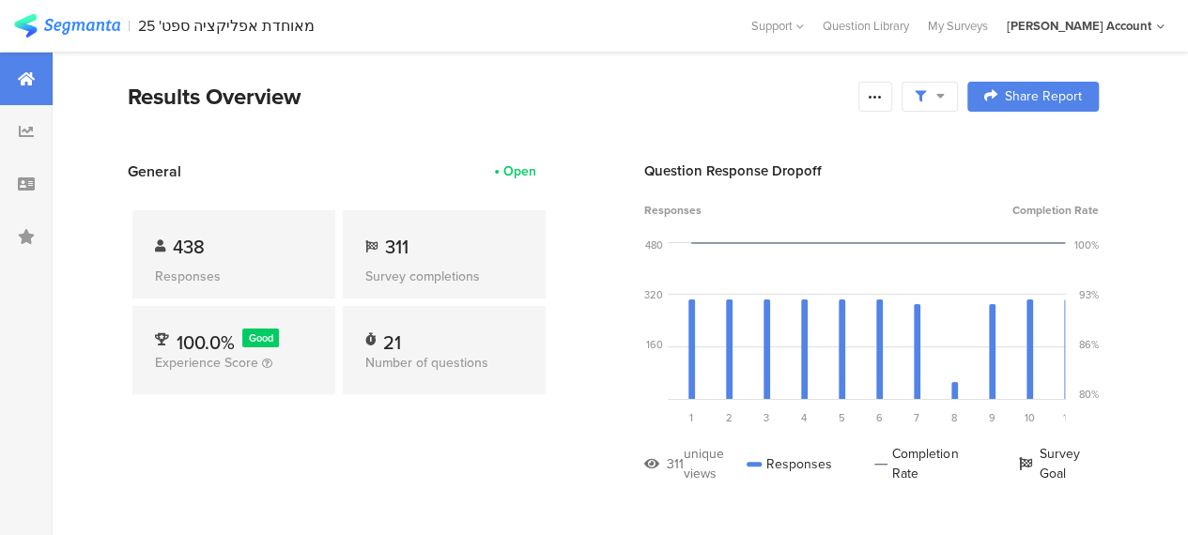
click at [363, 133] on section "Results Overview Confidence Level 95 % Preview survey Edit survey Export Result…" at bounding box center [613, 120] width 1121 height 81
drag, startPoint x: 602, startPoint y: 37, endPoint x: 278, endPoint y: 12, distance: 324.8
click at [601, 37] on section "| מאוחדת אפליקציה ספט' 25 Help Center Live Chat Support Question Library My Sur…" at bounding box center [594, 26] width 1188 height 52
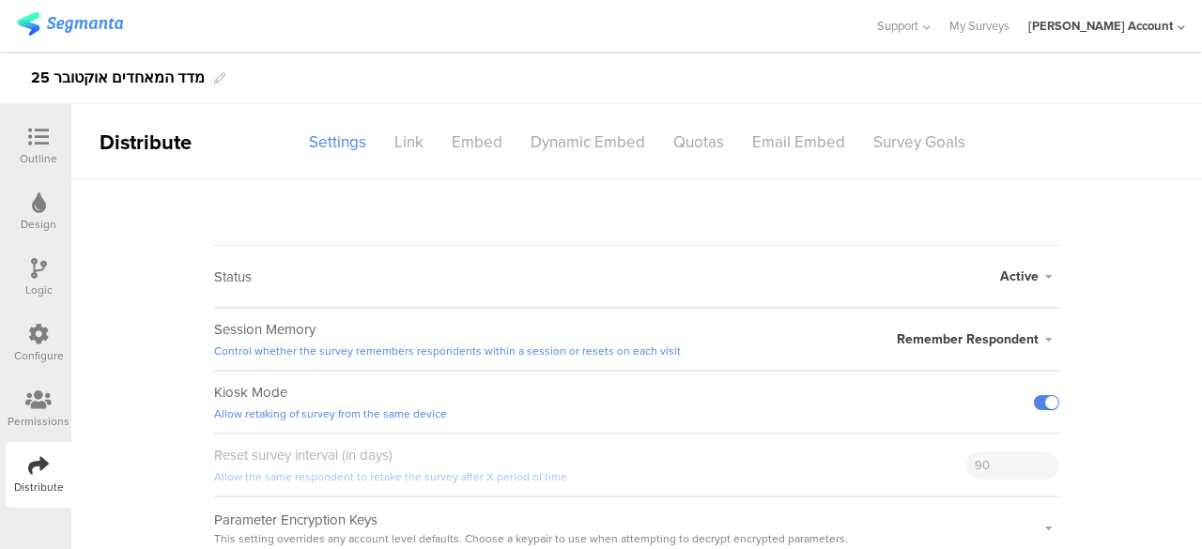
click at [703, 70] on div "25 מדד המאחדים אוקטובר" at bounding box center [601, 78] width 1202 height 53
click at [345, 145] on div "Settings" at bounding box center [337, 142] width 85 height 33
click at [40, 142] on icon at bounding box center [38, 137] width 21 height 21
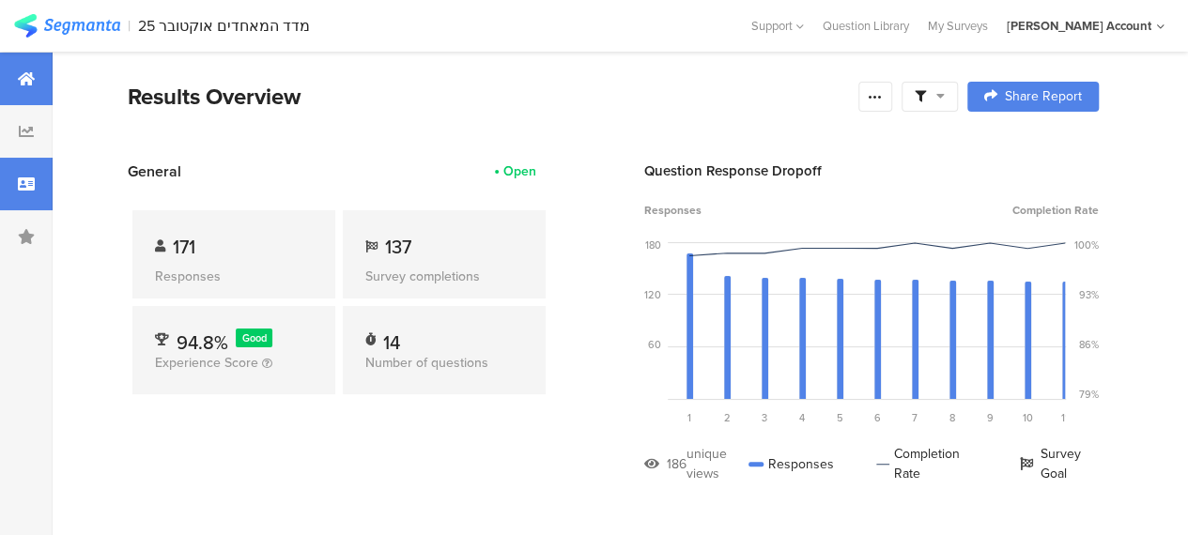
click at [32, 183] on icon at bounding box center [26, 184] width 17 height 15
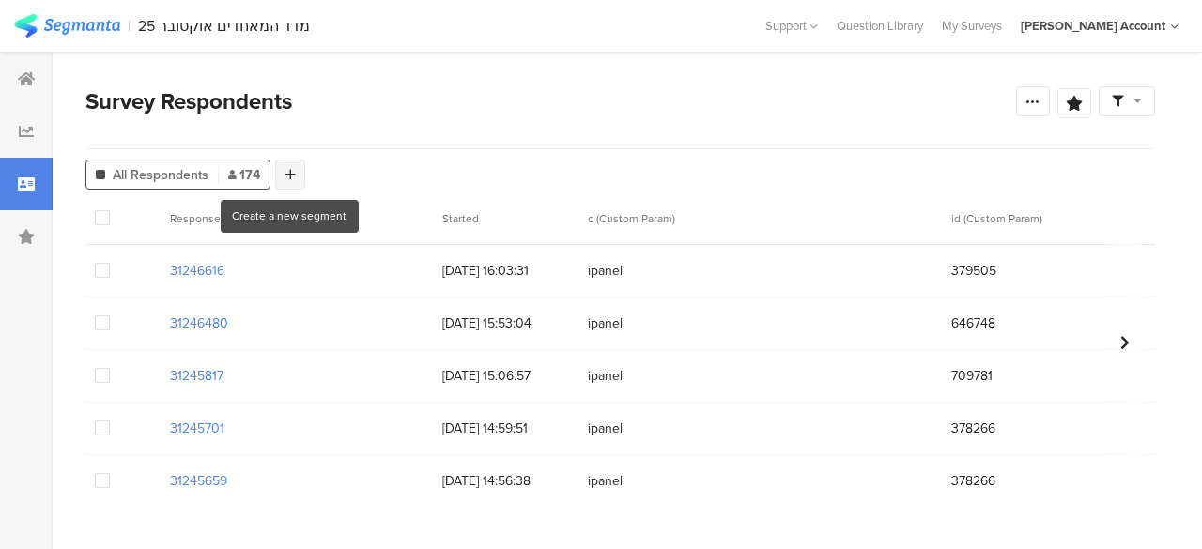
click at [290, 177] on icon at bounding box center [290, 174] width 10 height 13
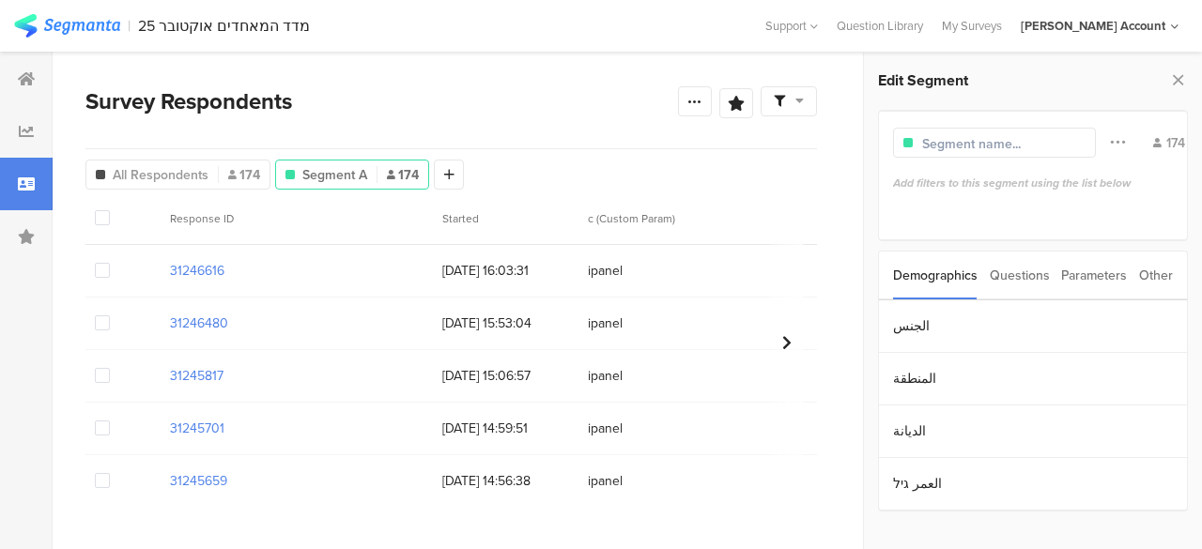
click at [1104, 276] on div "Parameters" at bounding box center [1094, 276] width 66 height 48
click at [905, 330] on section "c" at bounding box center [1033, 326] width 308 height 53
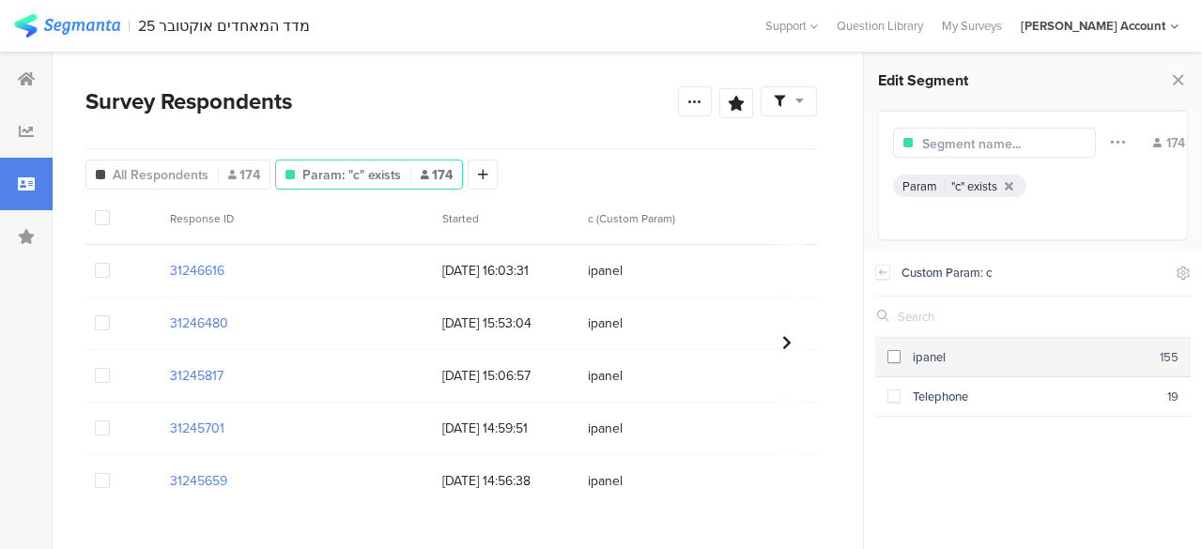
click at [889, 351] on span at bounding box center [893, 356] width 13 height 13
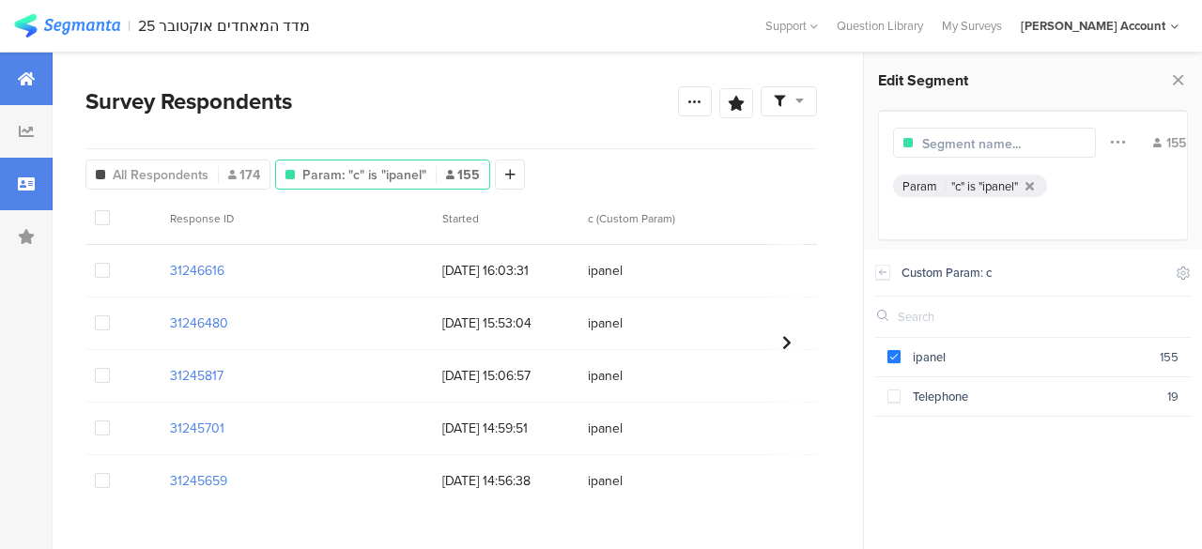
click at [28, 84] on icon at bounding box center [26, 78] width 17 height 15
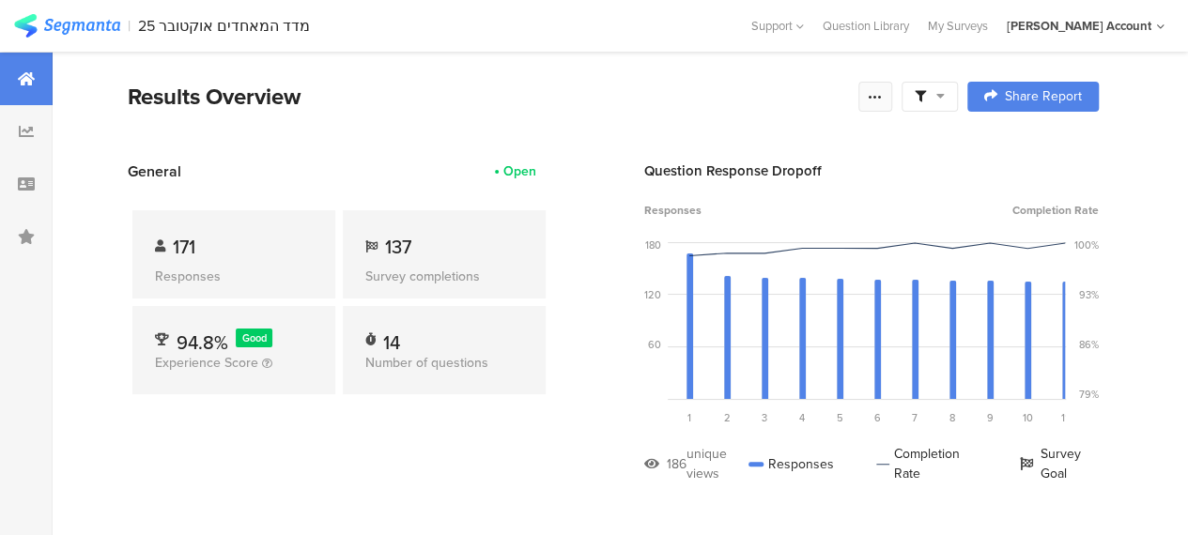
click at [887, 106] on div at bounding box center [875, 97] width 34 height 30
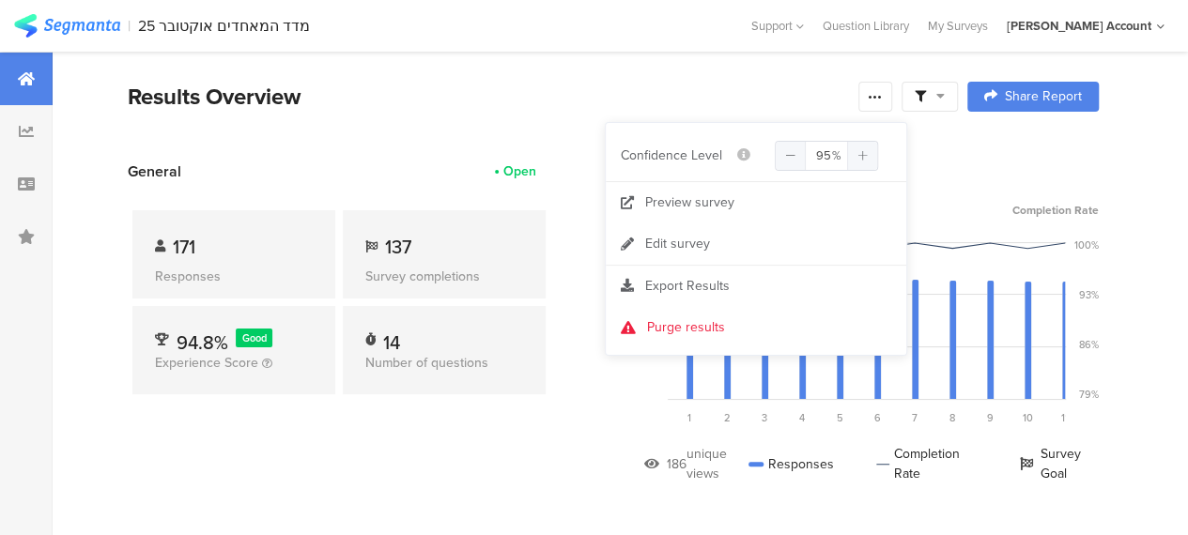
click at [720, 99] on div "Results Overview" at bounding box center [488, 97] width 721 height 34
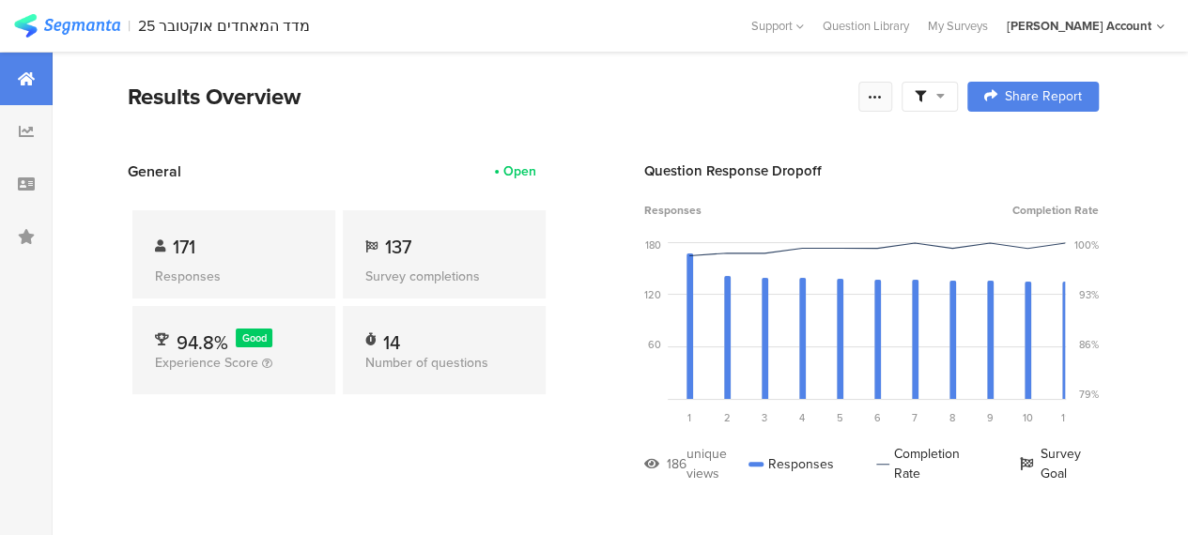
click at [883, 101] on icon at bounding box center [875, 96] width 15 height 15
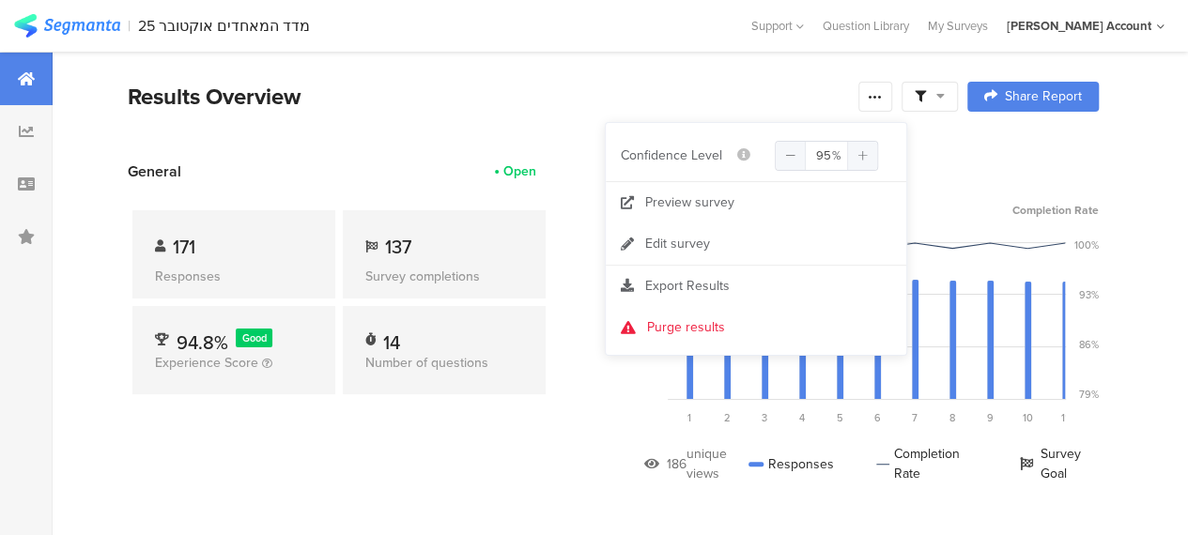
click at [622, 112] on div "Results Overview" at bounding box center [488, 97] width 721 height 34
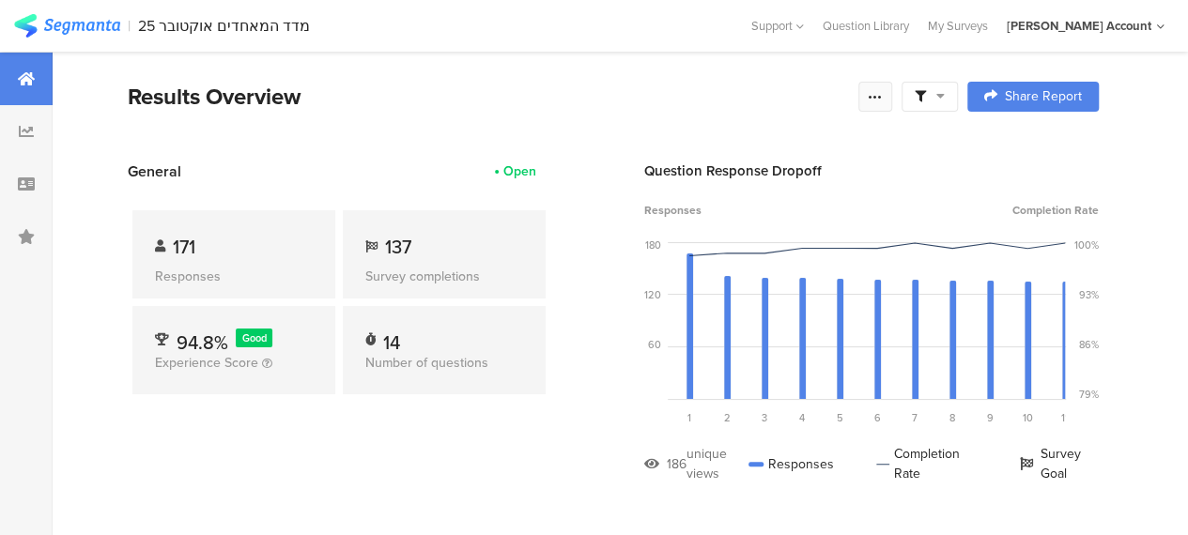
click at [883, 92] on icon at bounding box center [875, 96] width 15 height 15
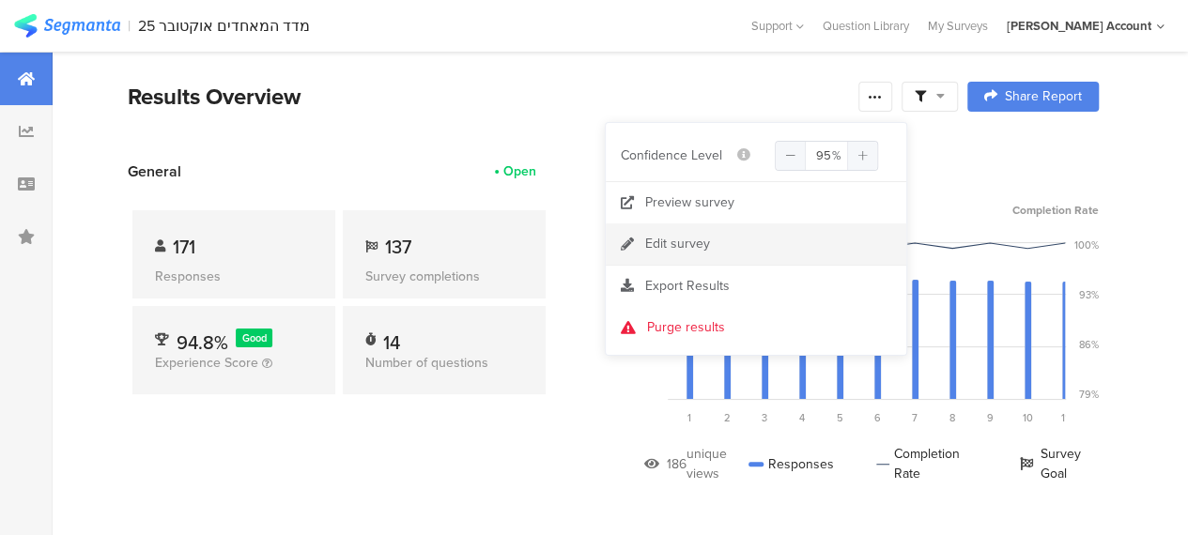
click at [668, 243] on div "Edit survey" at bounding box center [677, 244] width 65 height 19
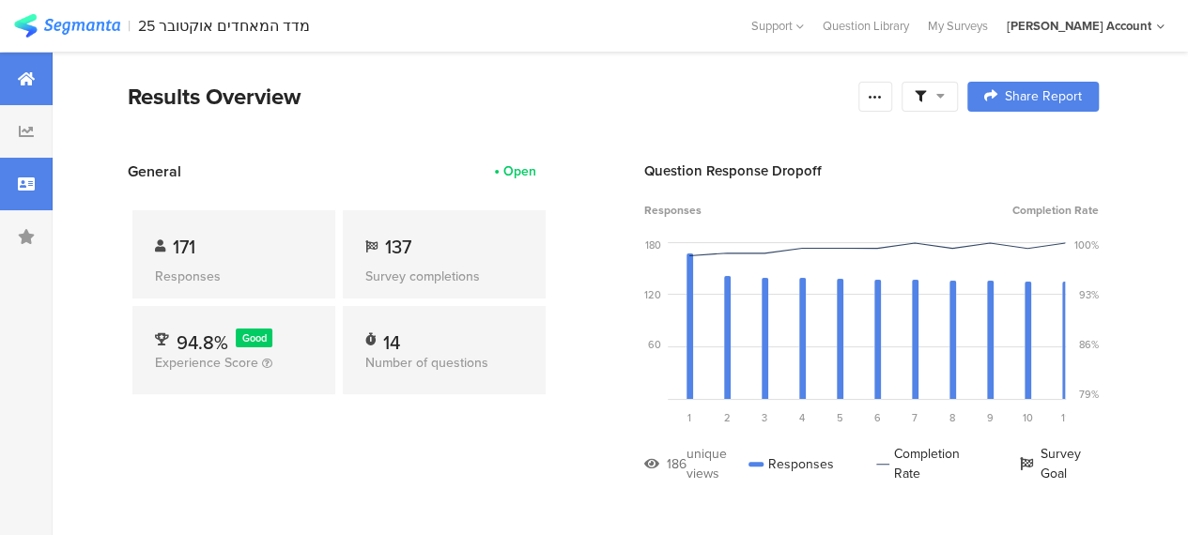
click at [11, 179] on div at bounding box center [26, 184] width 53 height 53
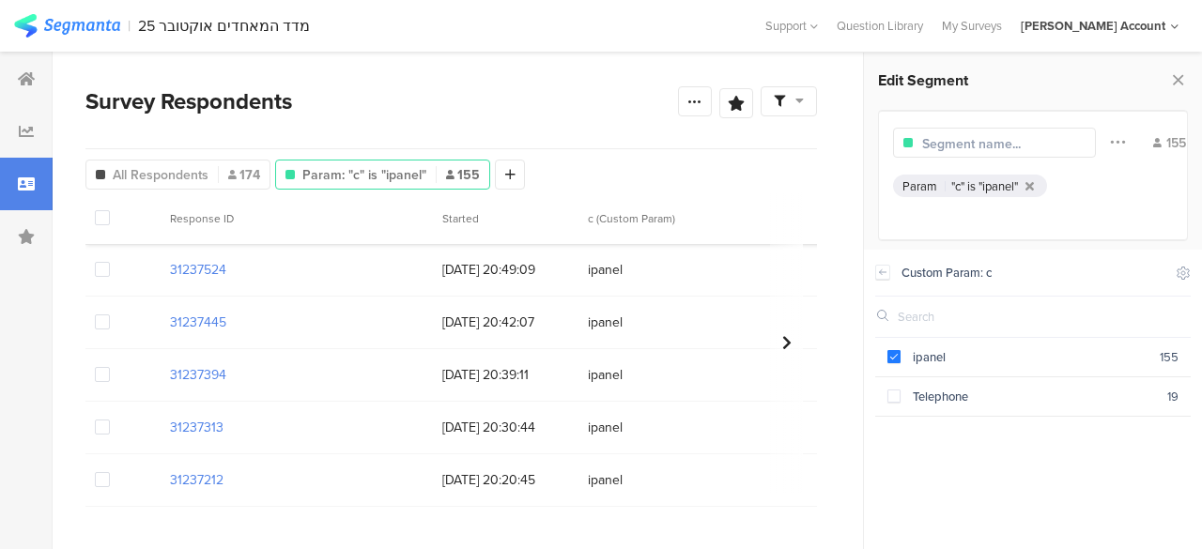
scroll to position [2817, 0]
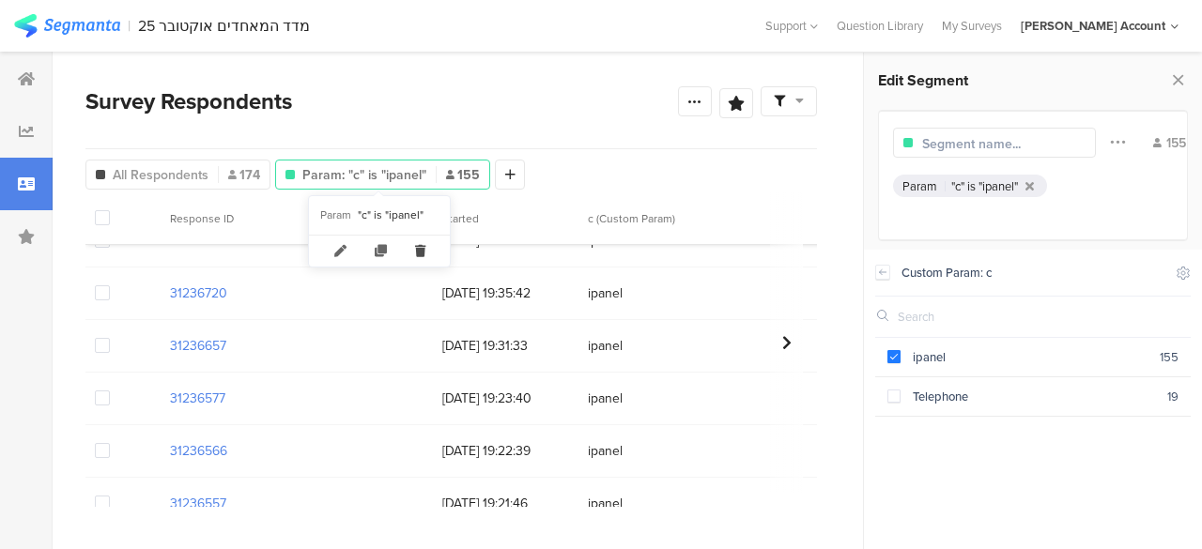
click at [415, 251] on icon at bounding box center [420, 251] width 38 height 31
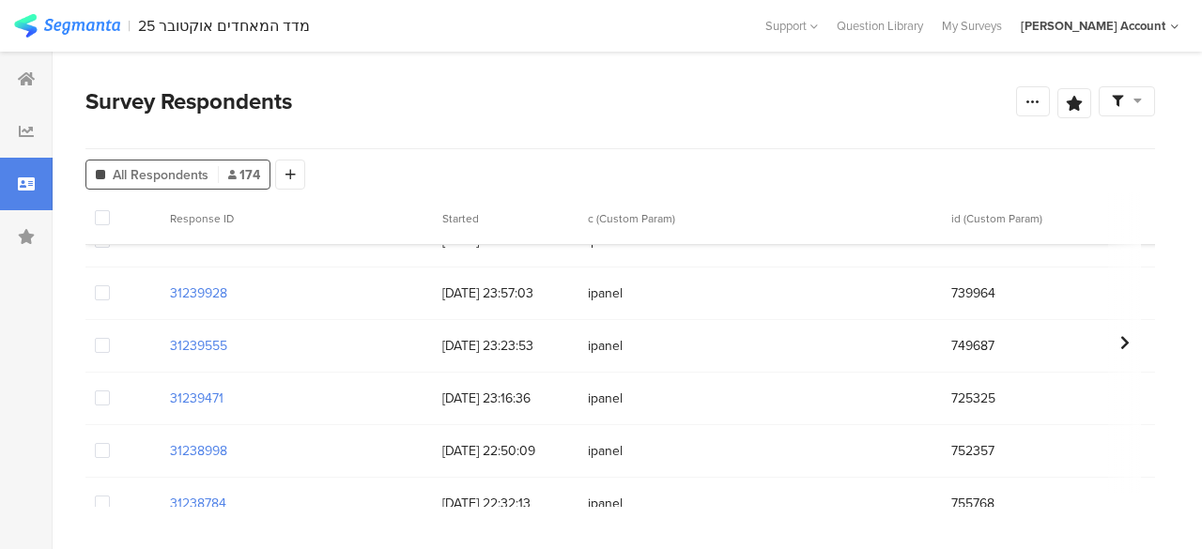
scroll to position [3816, 0]
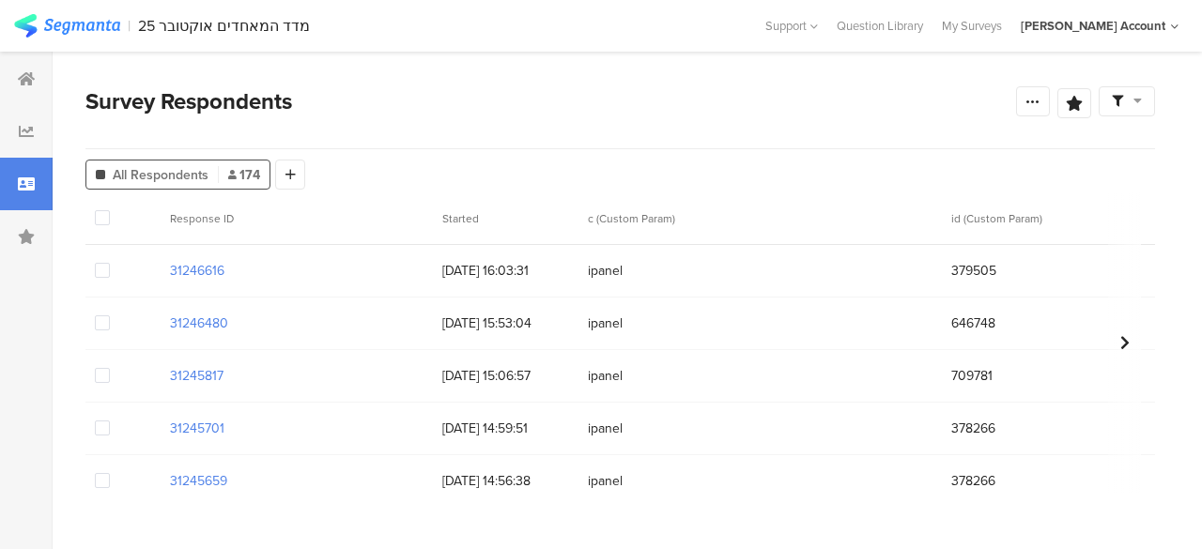
click at [796, 223] on span "c (Custom Param)" at bounding box center [753, 218] width 331 height 17
click at [38, 71] on div at bounding box center [26, 79] width 53 height 53
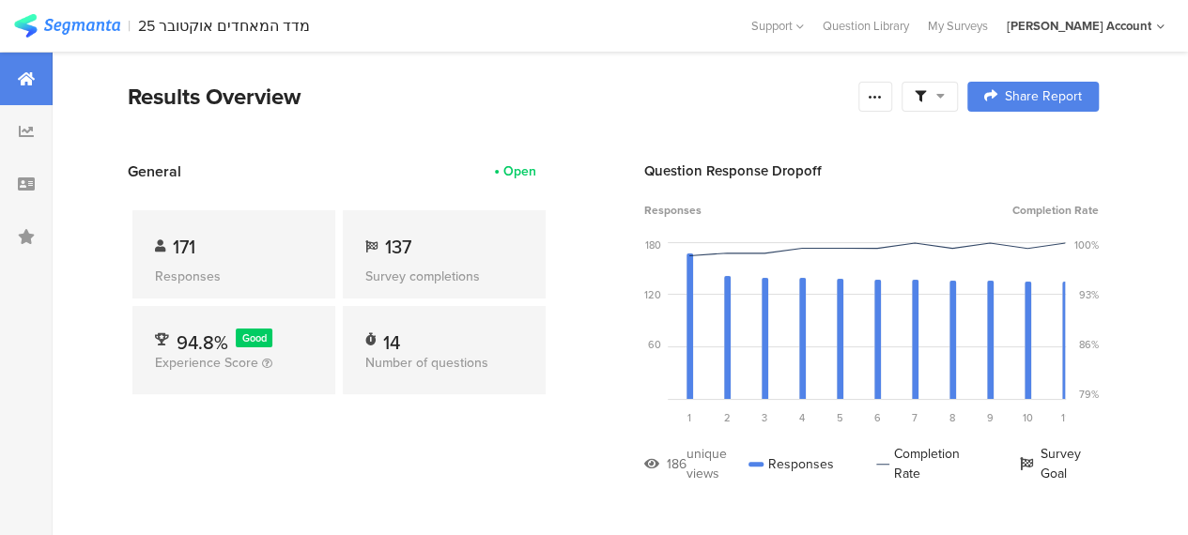
click at [463, 99] on div "Results Overview" at bounding box center [488, 97] width 721 height 34
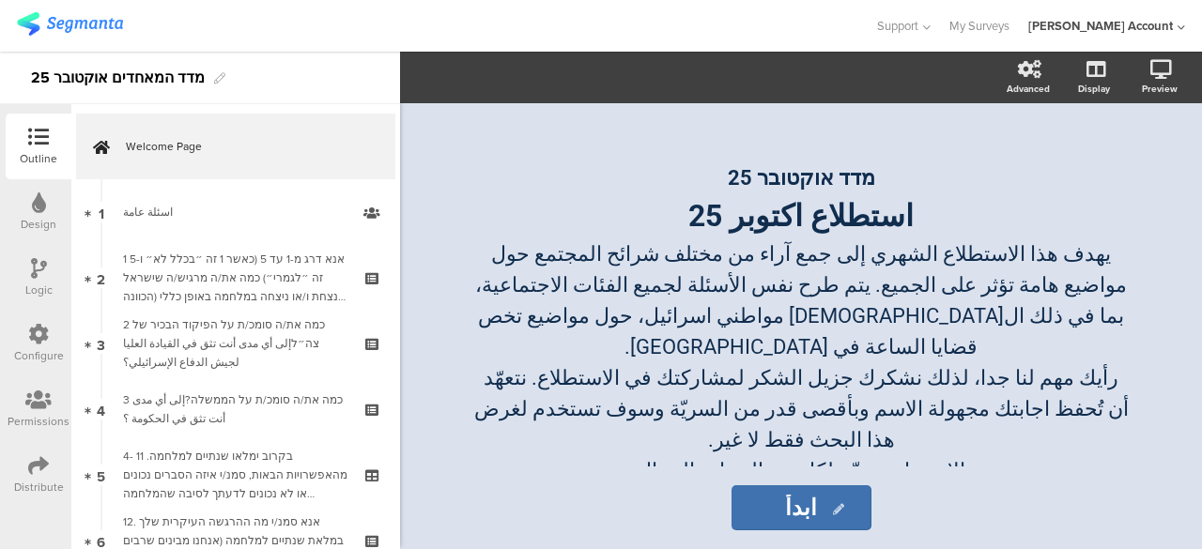
click at [48, 463] on icon at bounding box center [38, 465] width 21 height 21
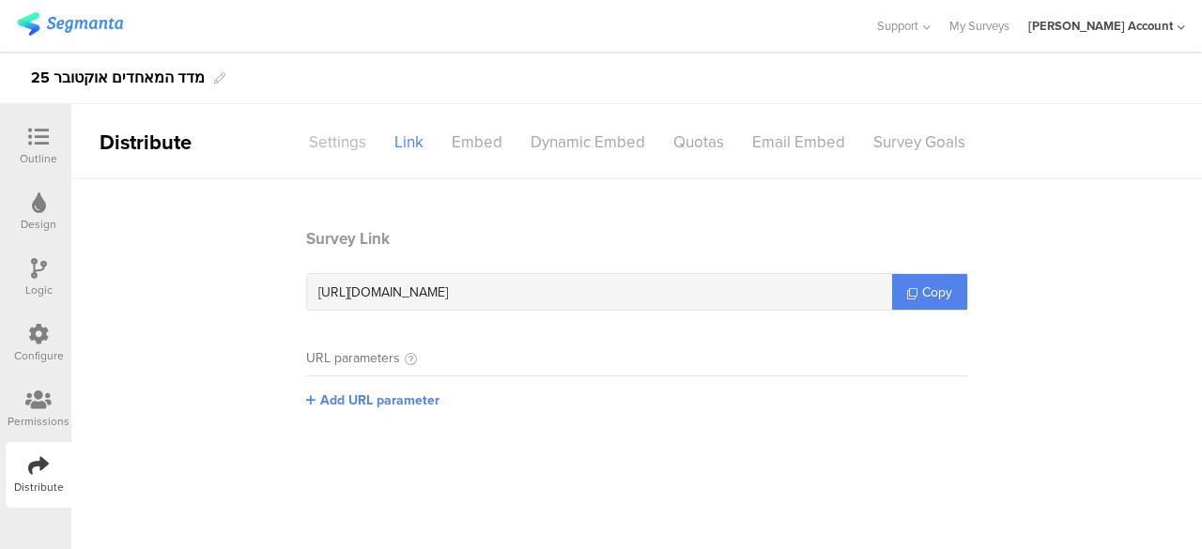
click at [326, 136] on div "Settings" at bounding box center [337, 142] width 85 height 33
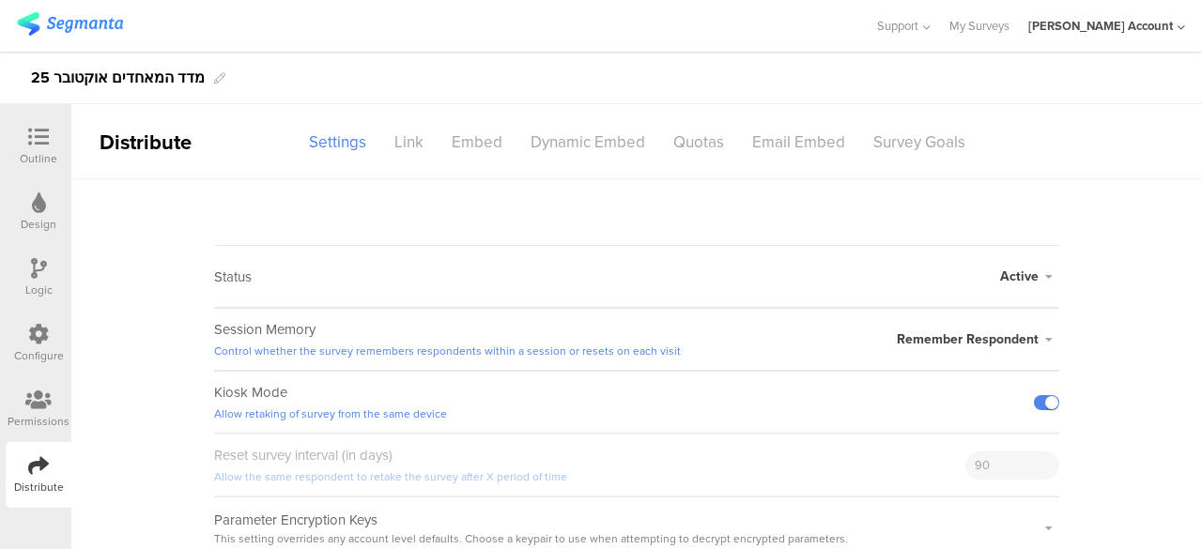
click at [1014, 273] on span "Active" at bounding box center [1019, 277] width 38 height 20
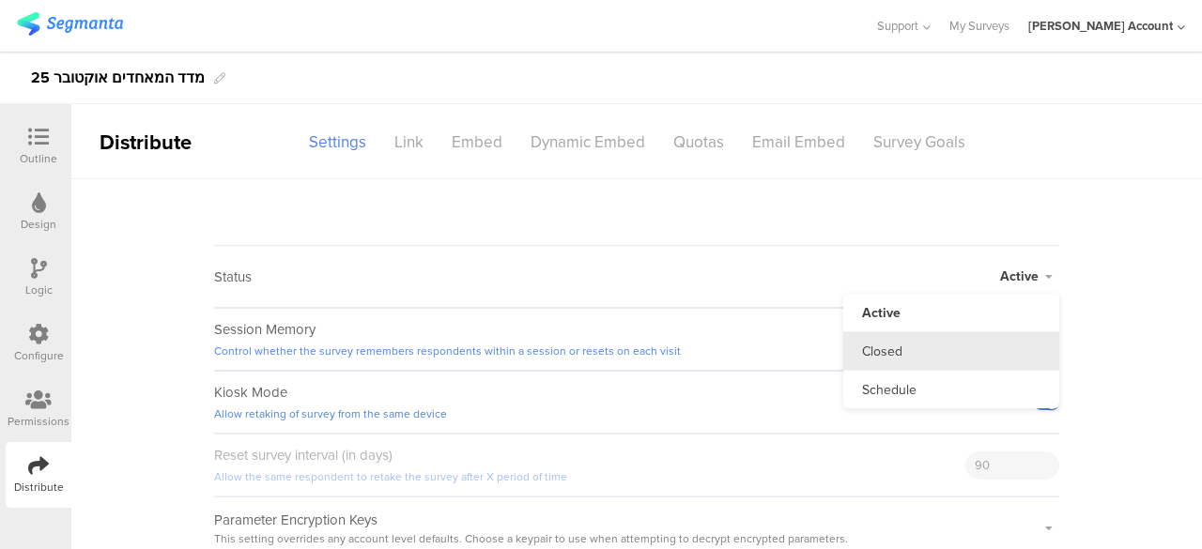
click at [883, 345] on li "Closed" at bounding box center [951, 351] width 216 height 38
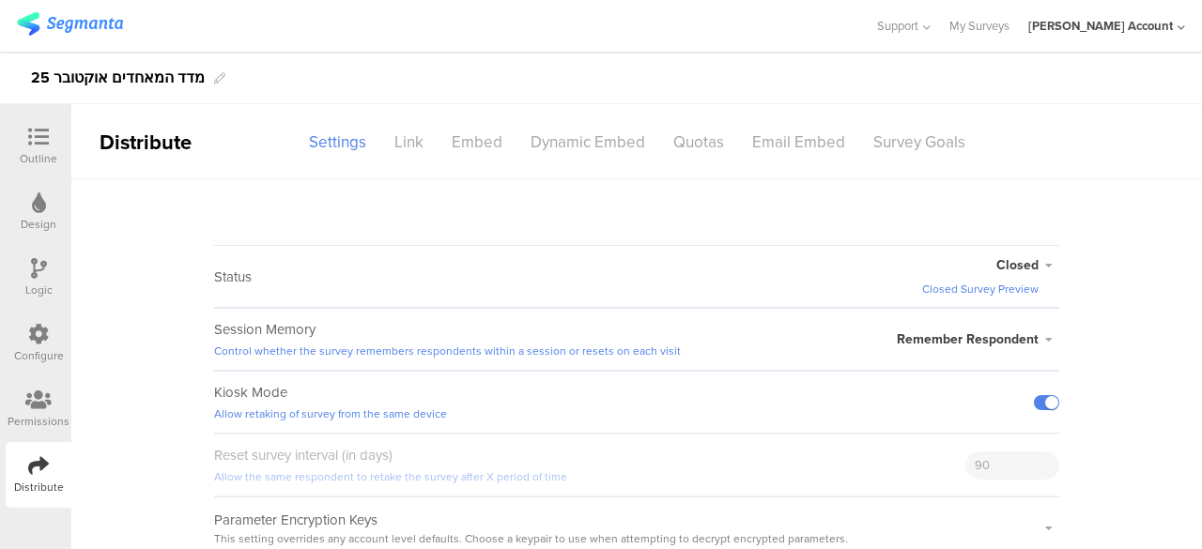
click at [47, 138] on icon at bounding box center [38, 137] width 21 height 21
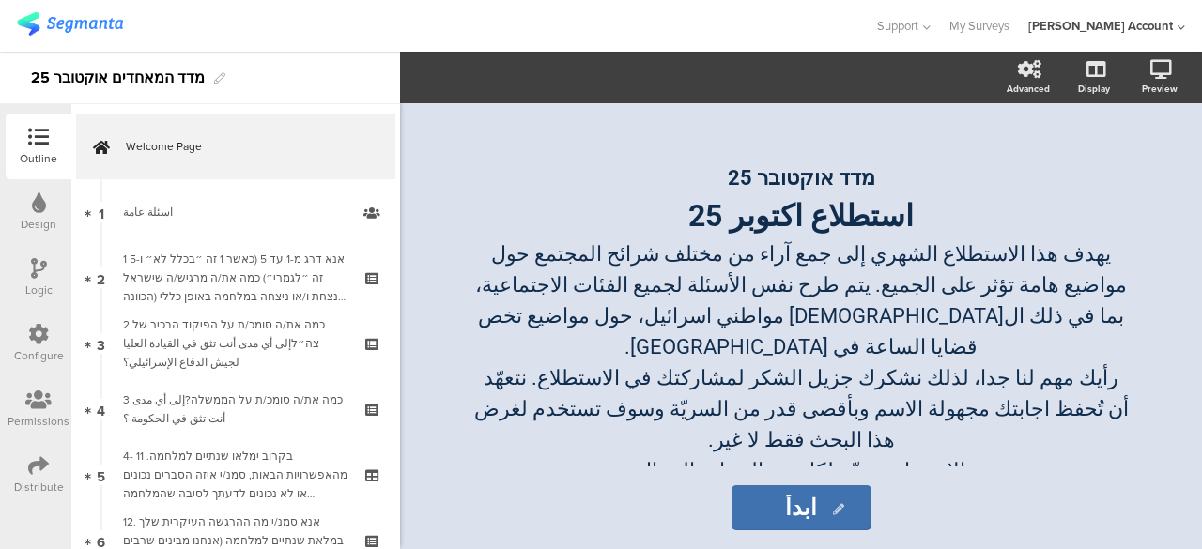
drag, startPoint x: 53, startPoint y: 466, endPoint x: 68, endPoint y: 459, distance: 16.4
click at [52, 466] on div "Distribute" at bounding box center [39, 475] width 66 height 66
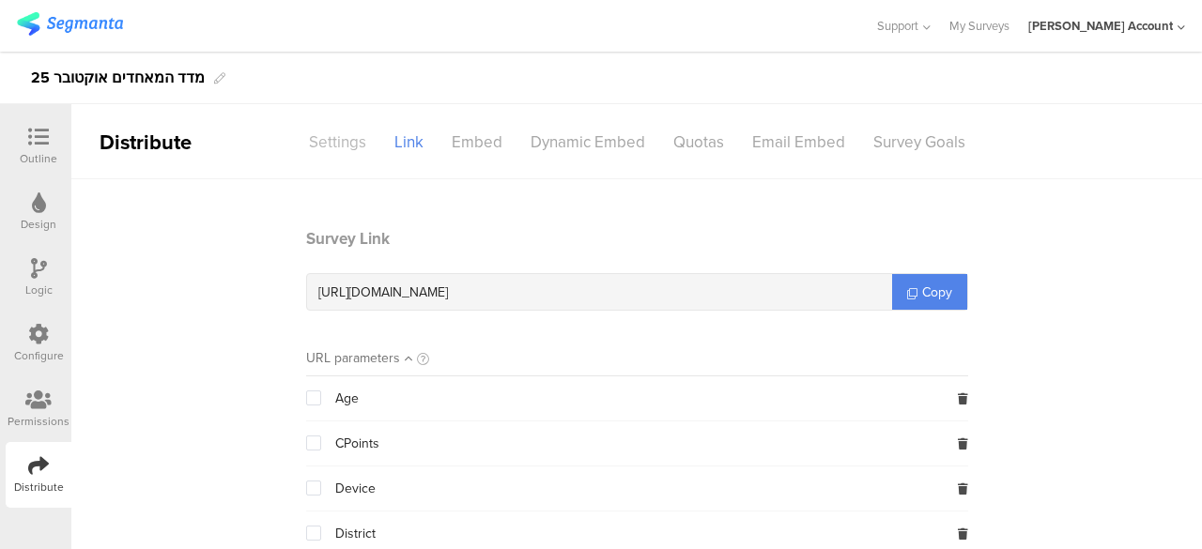
click at [341, 137] on div "Settings" at bounding box center [337, 142] width 85 height 33
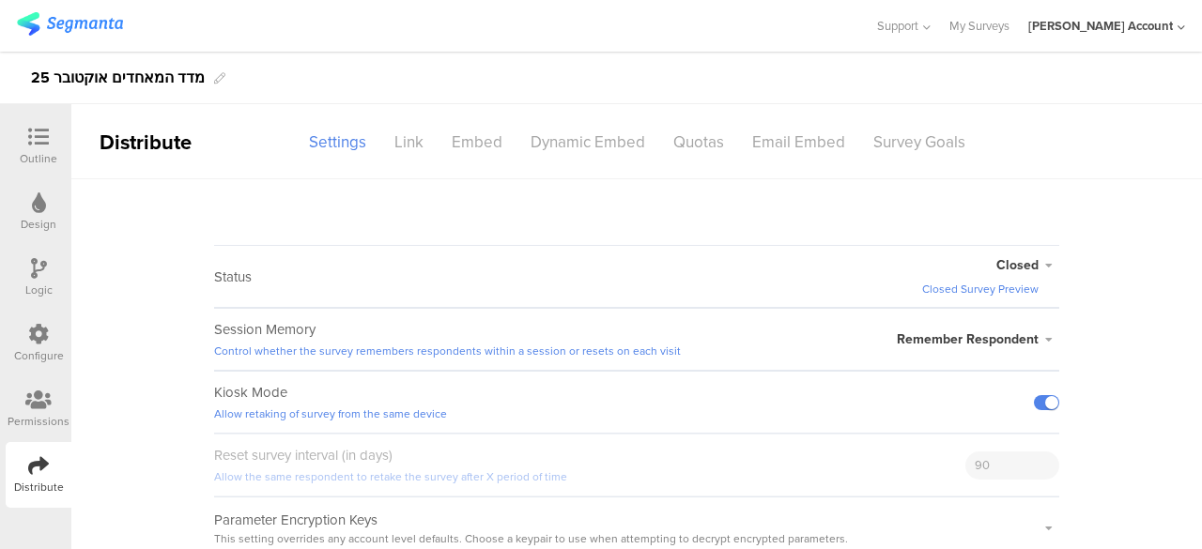
click at [1001, 268] on span "Closed" at bounding box center [1017, 265] width 42 height 20
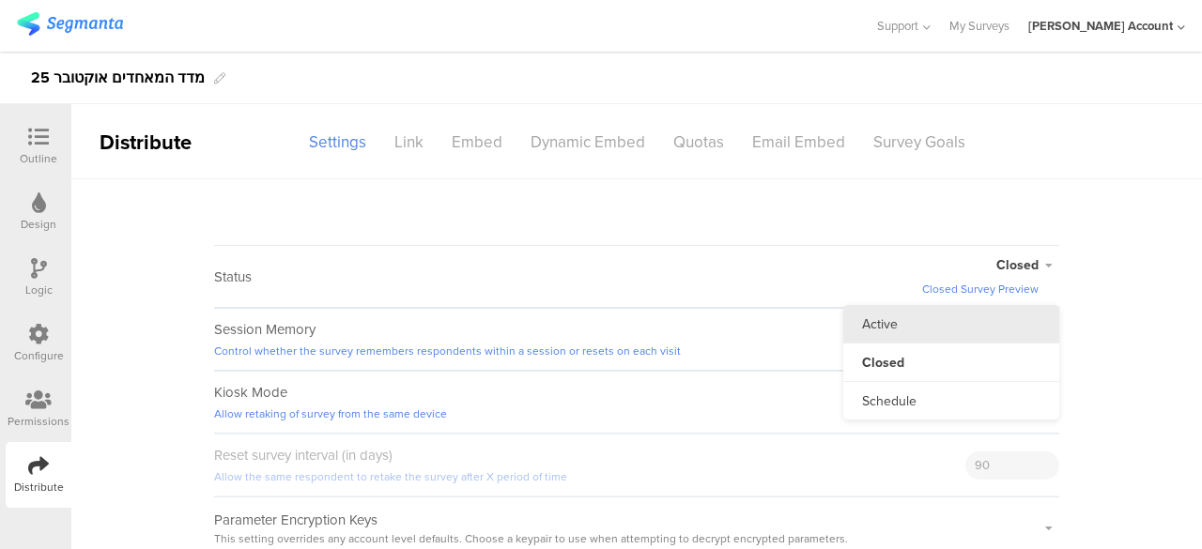
click at [864, 326] on li "Active" at bounding box center [951, 324] width 216 height 38
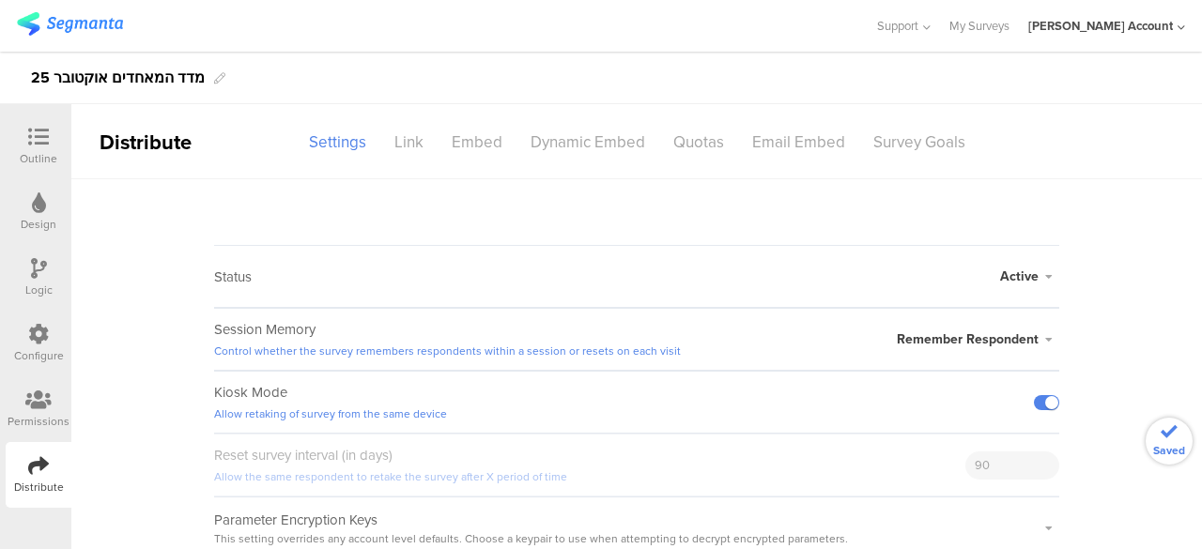
click at [575, 285] on div "Status Active Active Closed Schedule Start Date: End Date: Save Cancel" at bounding box center [636, 276] width 845 height 63
